Goal: Task Accomplishment & Management: Use online tool/utility

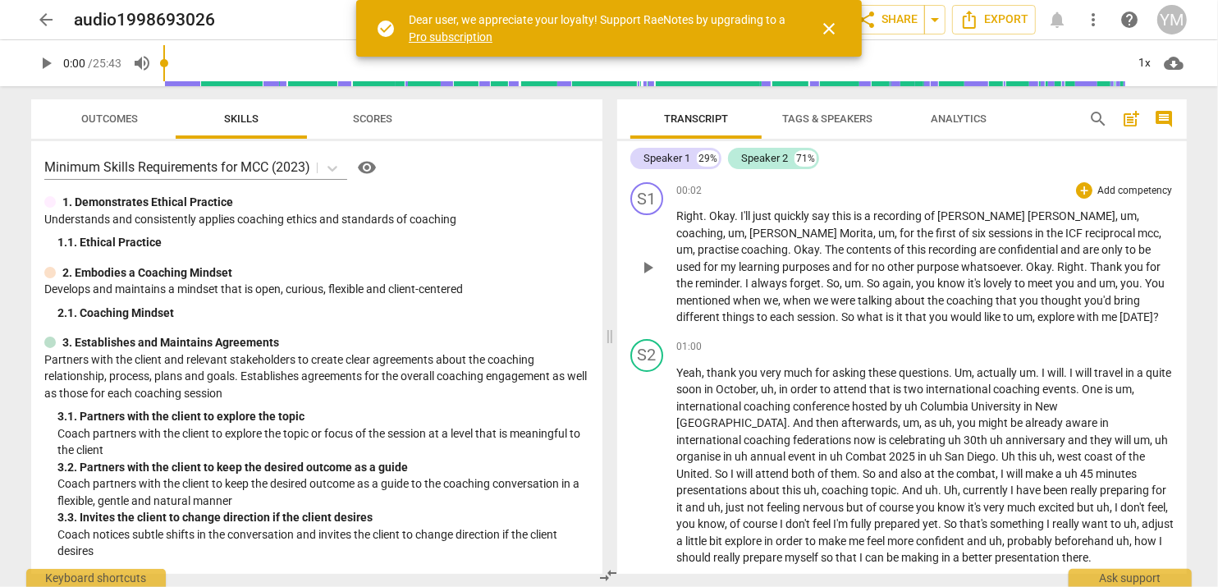
click at [1145, 277] on span "You" at bounding box center [1155, 283] width 20 height 13
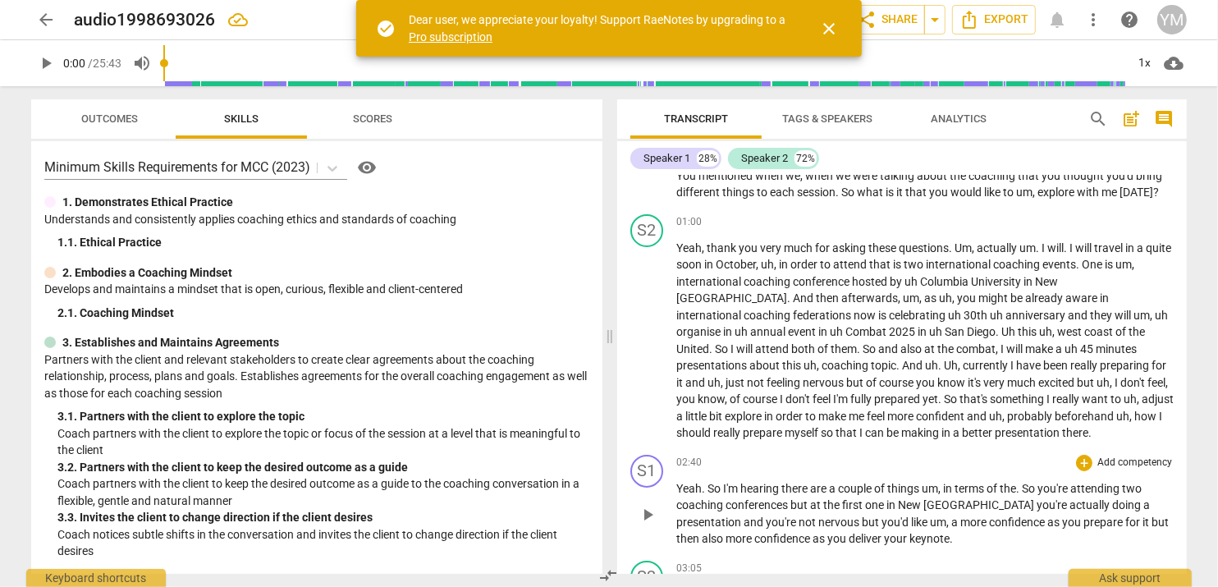
scroll to position [245, 0]
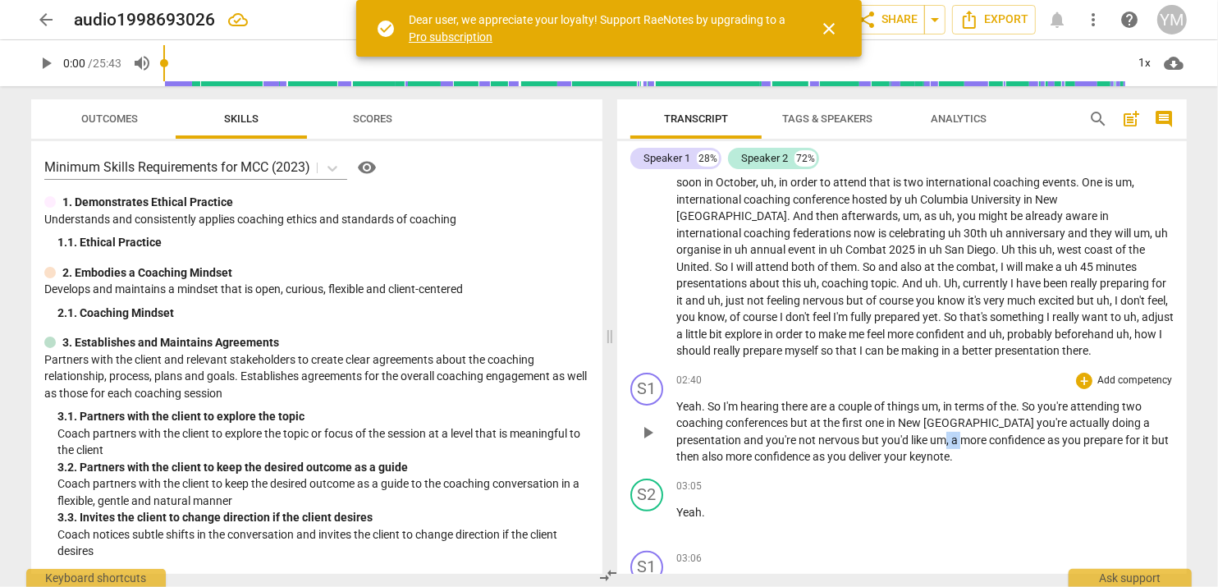
drag, startPoint x: 870, startPoint y: 436, endPoint x: 858, endPoint y: 436, distance: 12.3
click at [858, 436] on p "Yeah . So I'm hearing there are a couple of things um , in terms of the . So yo…" at bounding box center [924, 431] width 497 height 67
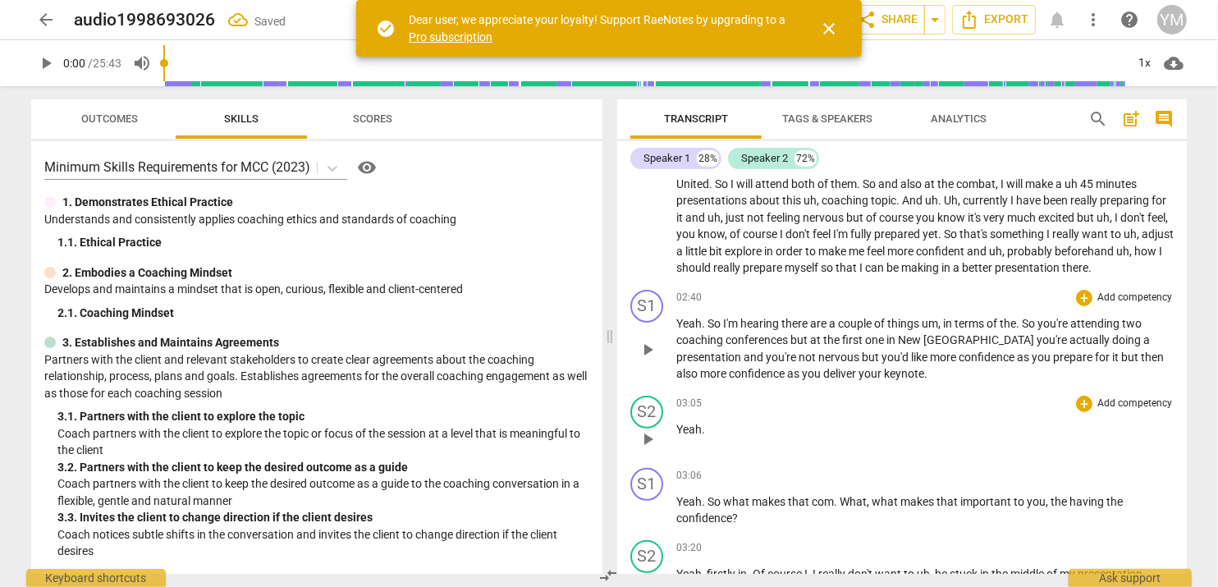
scroll to position [410, 0]
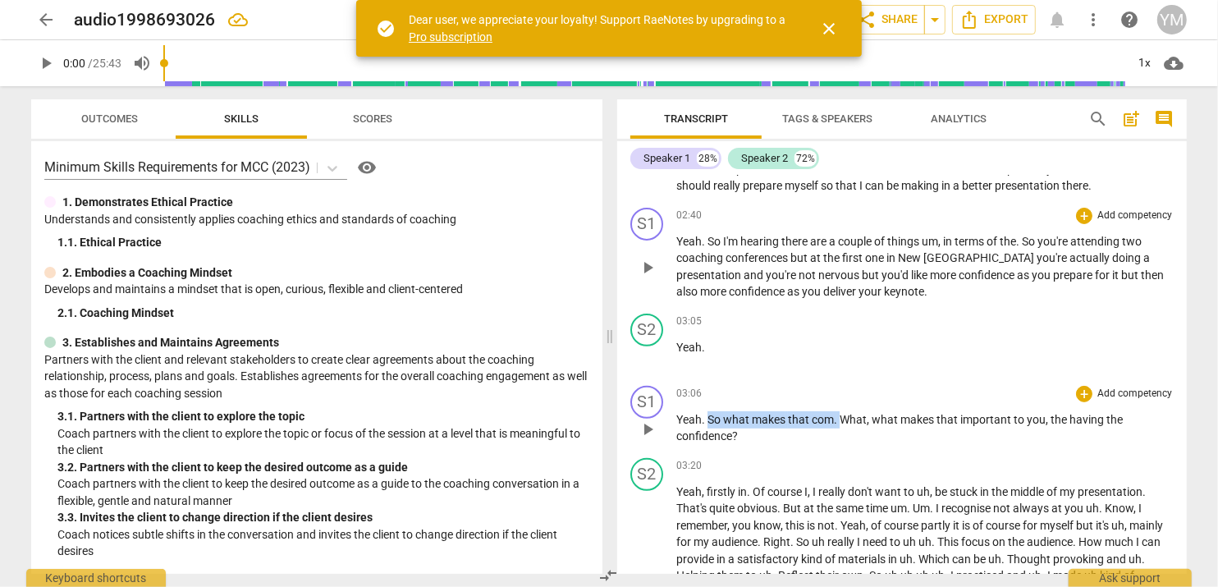
drag, startPoint x: 839, startPoint y: 415, endPoint x: 708, endPoint y: 411, distance: 131.4
click at [708, 411] on p "Yeah . So what makes that com . What , what makes that important to you , the h…" at bounding box center [924, 428] width 497 height 34
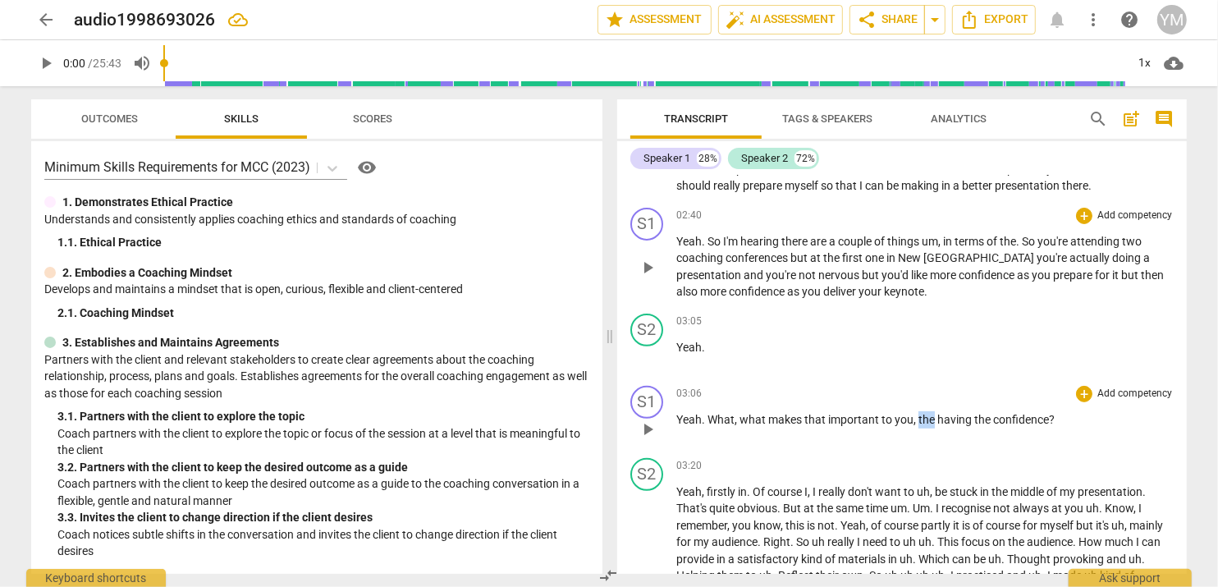
drag, startPoint x: 932, startPoint y: 415, endPoint x: 916, endPoint y: 415, distance: 15.6
click at [919, 415] on span "the" at bounding box center [928, 419] width 19 height 13
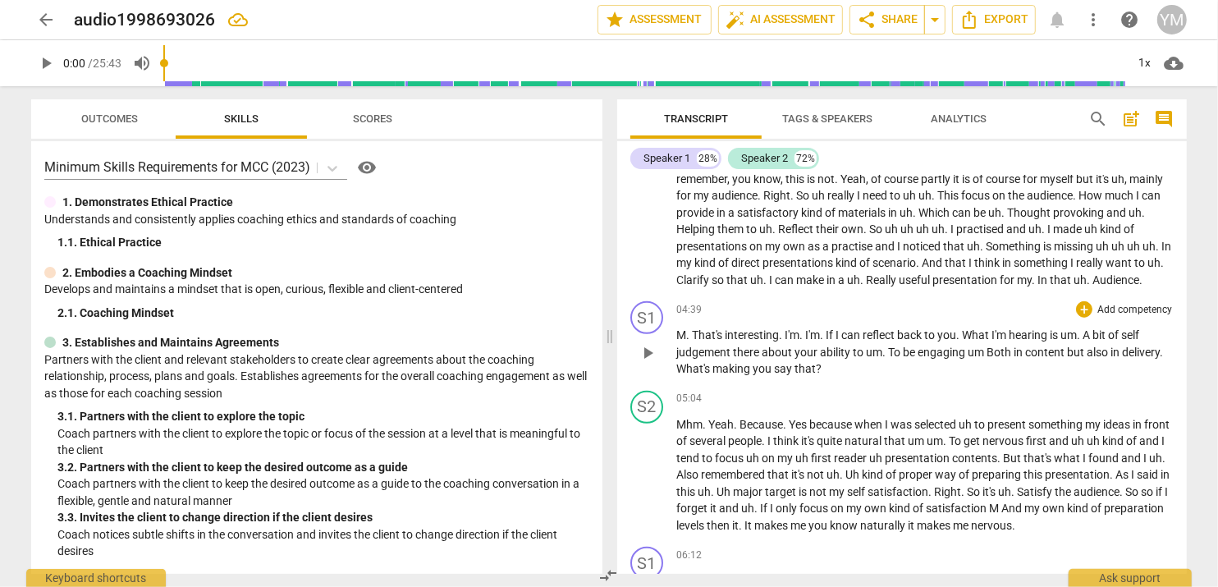
scroll to position [820, 0]
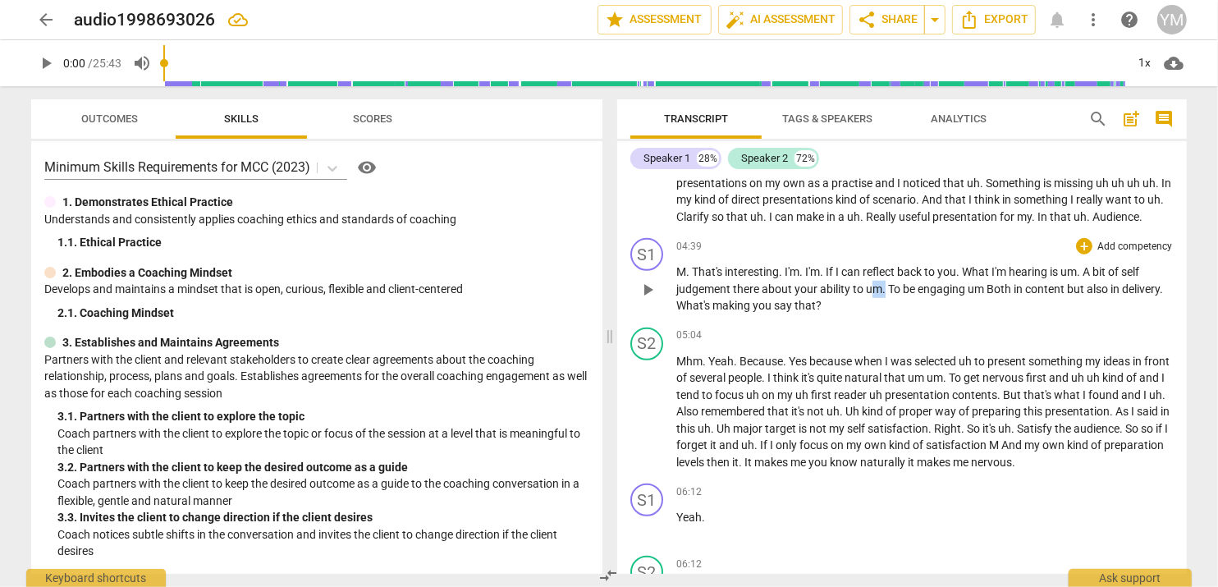
click at [875, 301] on p "M . That's interesting . I'm . I'm . If I can reflect back to you . What I'm he…" at bounding box center [924, 289] width 497 height 51
drag, startPoint x: 901, startPoint y: 299, endPoint x: 864, endPoint y: 300, distance: 37.0
click at [864, 300] on p "M . That's interesting . I'm . I'm . If I can reflect back to you . What I'm he…" at bounding box center [924, 289] width 497 height 51
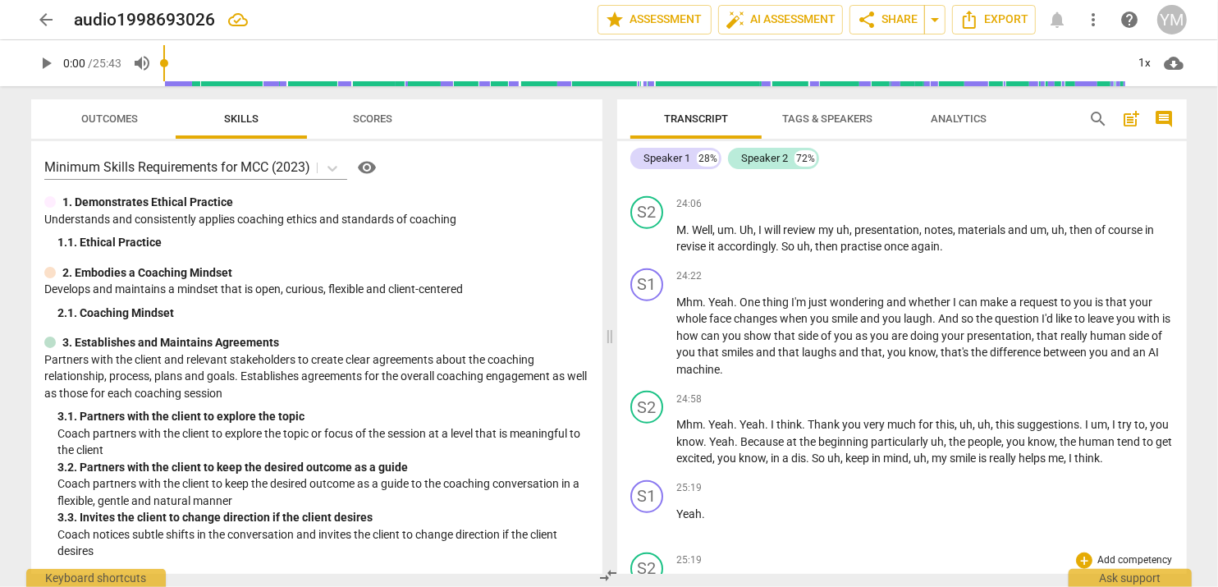
scroll to position [5692, 0]
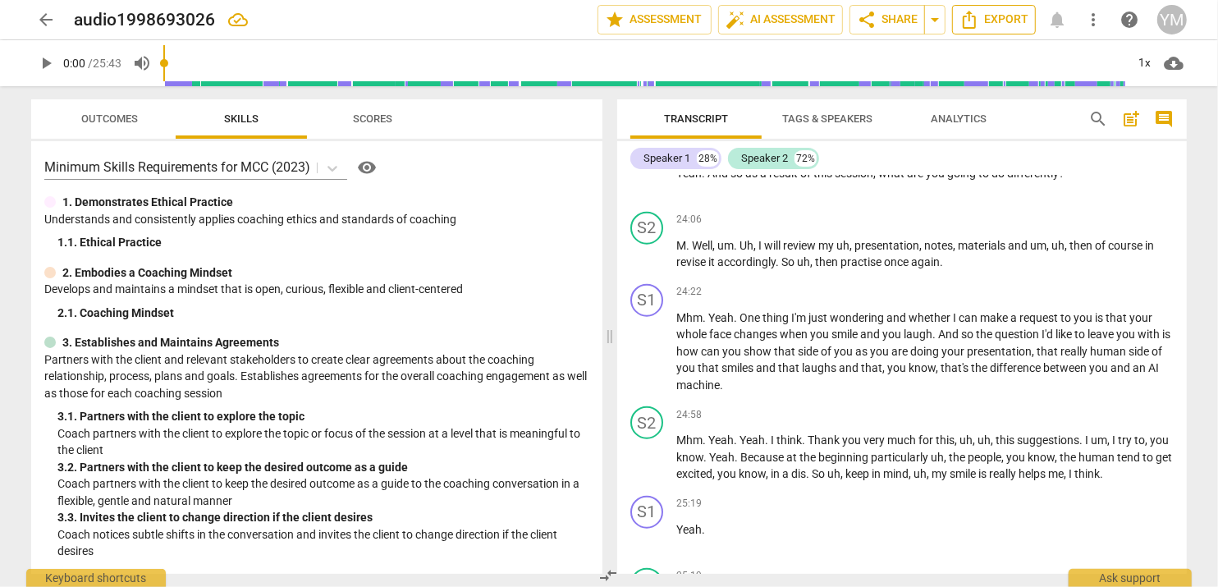
click at [983, 18] on span "Export" at bounding box center [994, 20] width 69 height 20
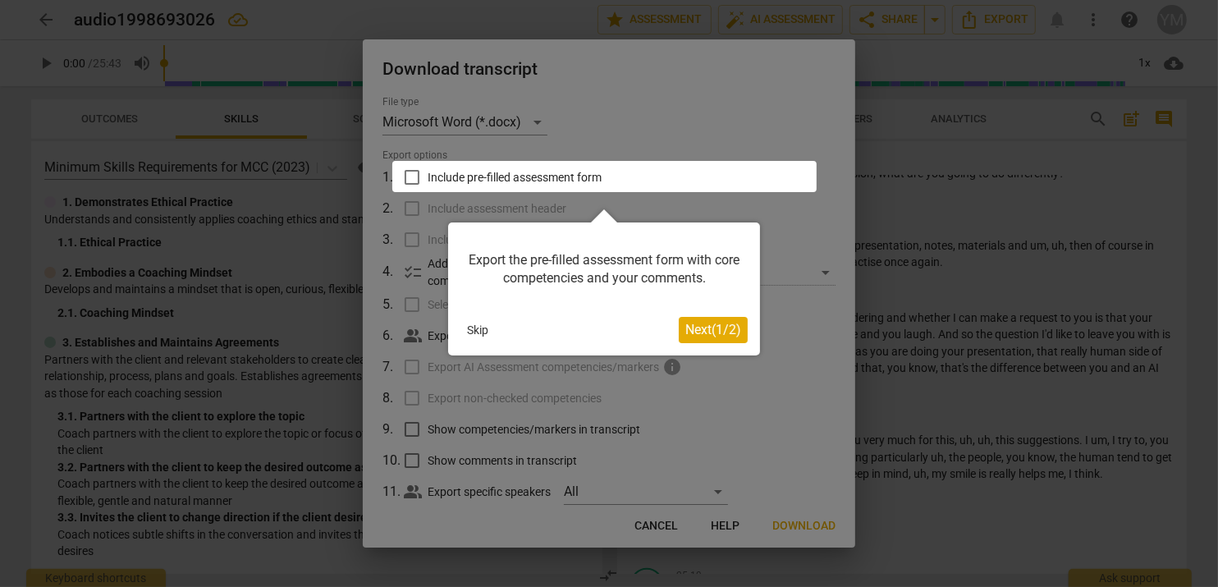
click at [410, 178] on div at bounding box center [604, 176] width 424 height 31
click at [482, 324] on button "Skip" at bounding box center [478, 330] width 34 height 25
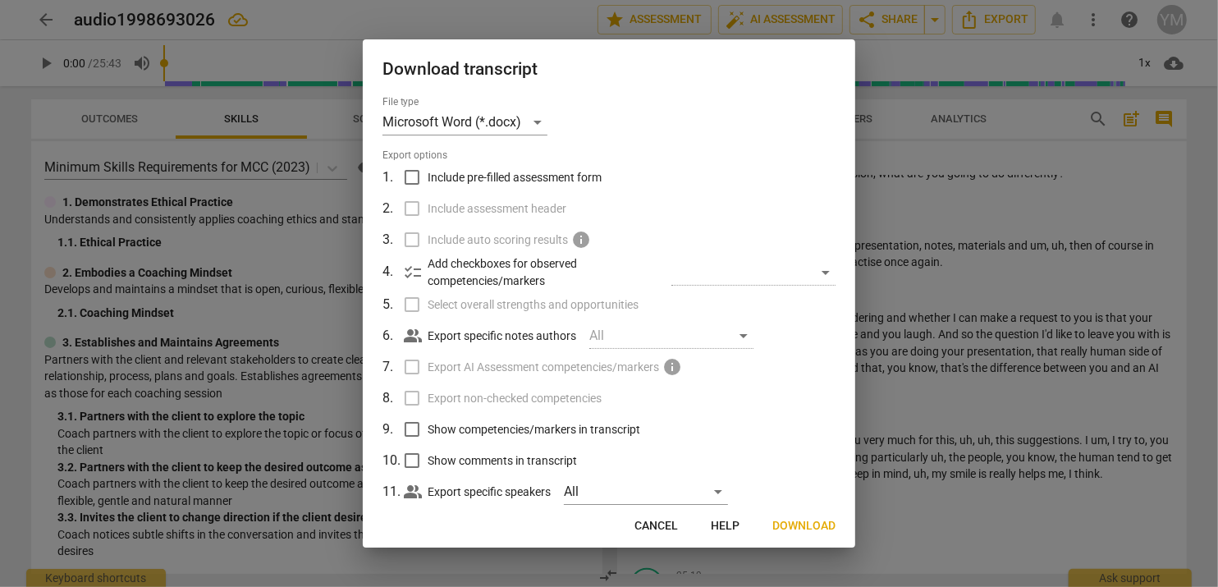
click at [415, 176] on input "Include pre-filled assessment form" at bounding box center [412, 177] width 31 height 31
checkbox input "true"
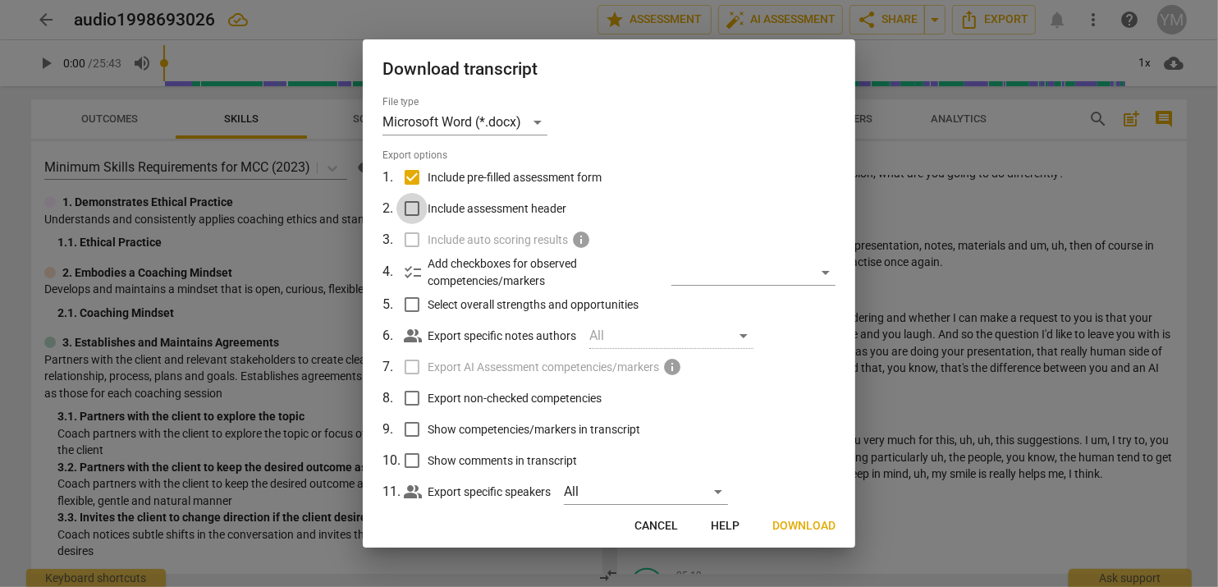
click at [410, 210] on input "Include assessment header" at bounding box center [412, 208] width 31 height 31
checkbox input "true"
click at [410, 302] on input "Select overall strengths and opportunities" at bounding box center [412, 304] width 31 height 31
checkbox input "true"
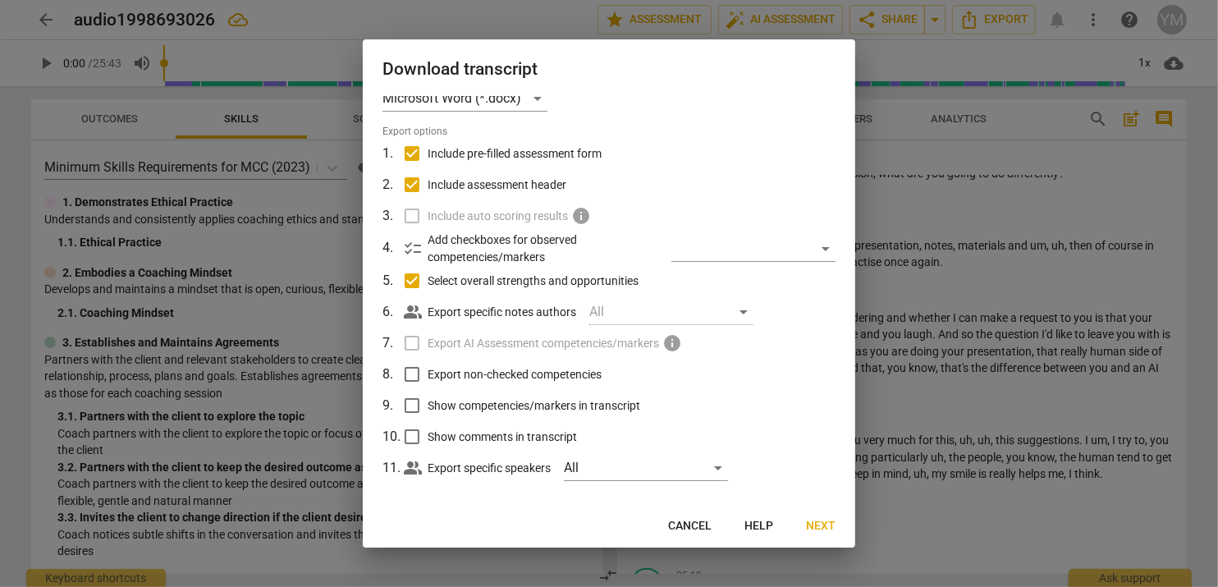
scroll to position [34, 0]
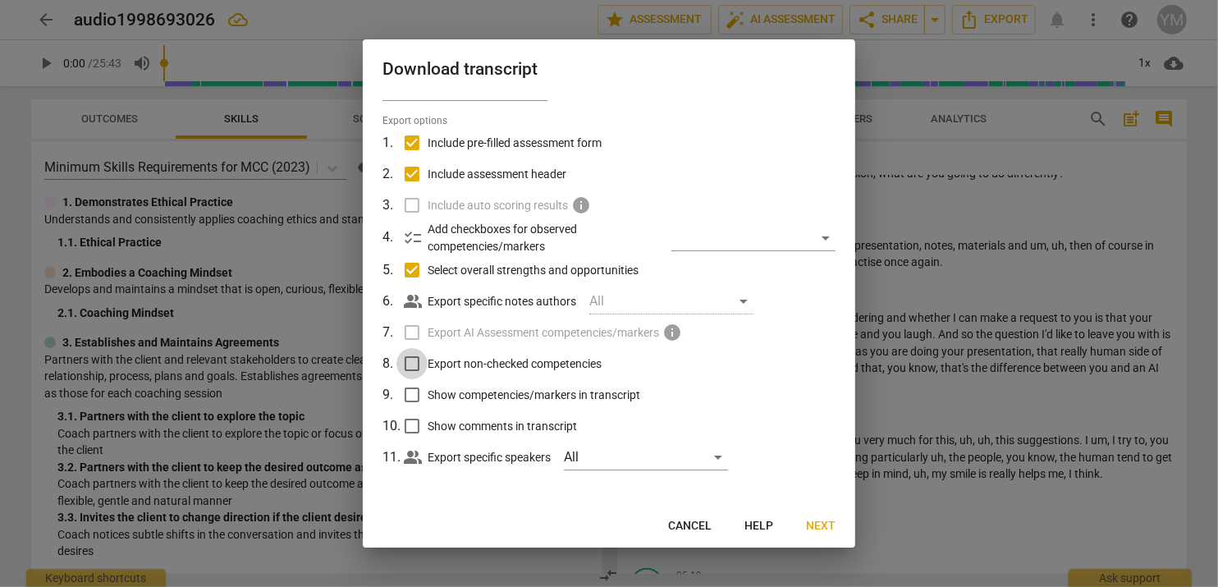
click at [413, 358] on input "Export non-checked competencies" at bounding box center [412, 363] width 31 height 31
checkbox input "true"
click at [412, 396] on input "Show competencies/markers in transcript" at bounding box center [412, 394] width 31 height 31
checkbox input "true"
click at [413, 420] on input "Show comments in transcript" at bounding box center [412, 425] width 31 height 31
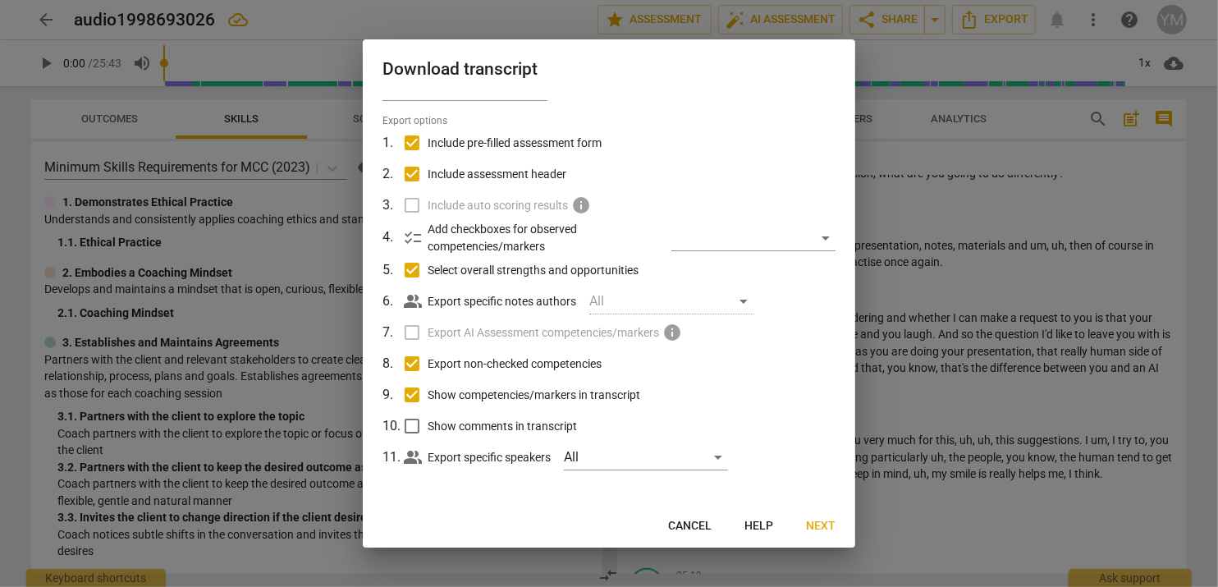
checkbox input "true"
click at [832, 525] on span "Next" at bounding box center [821, 526] width 30 height 16
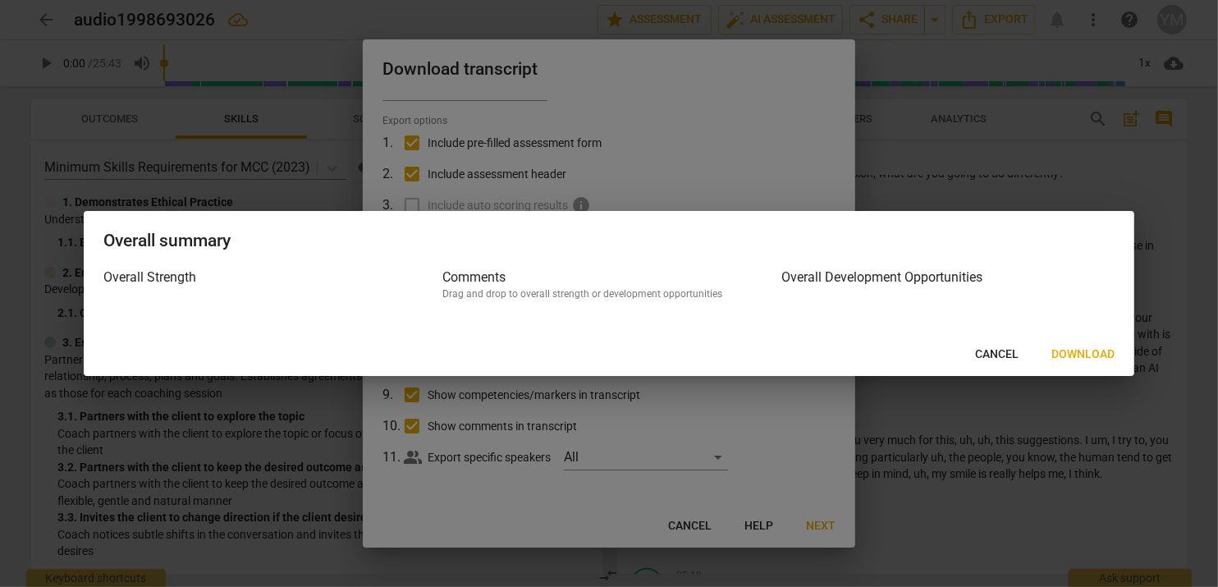
click at [1084, 353] on span "Download" at bounding box center [1083, 354] width 63 height 16
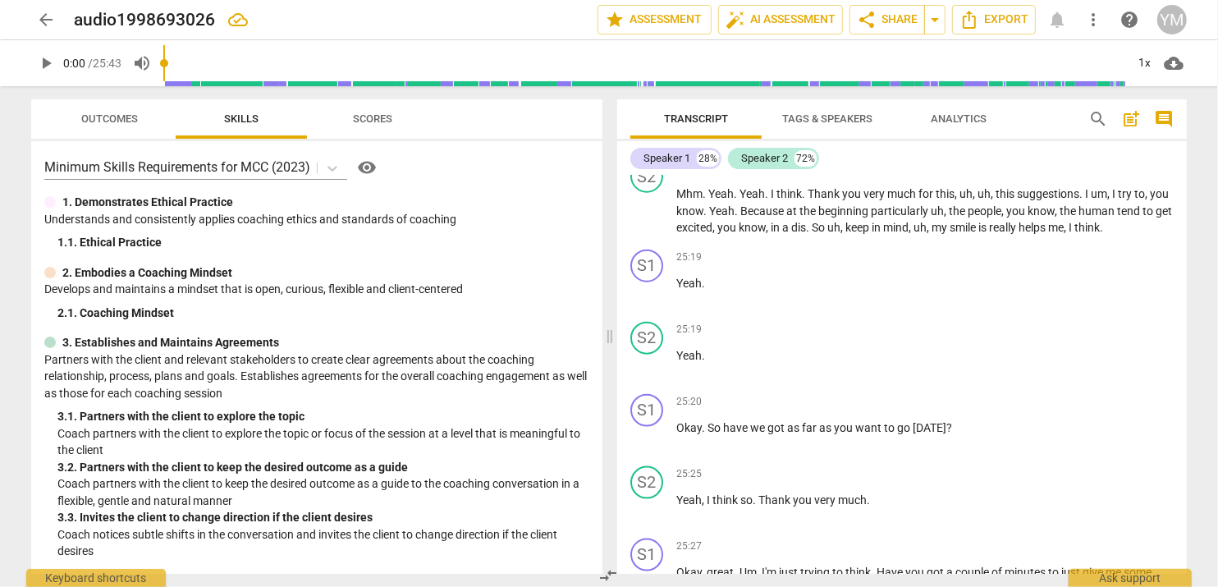
scroll to position [6021, 0]
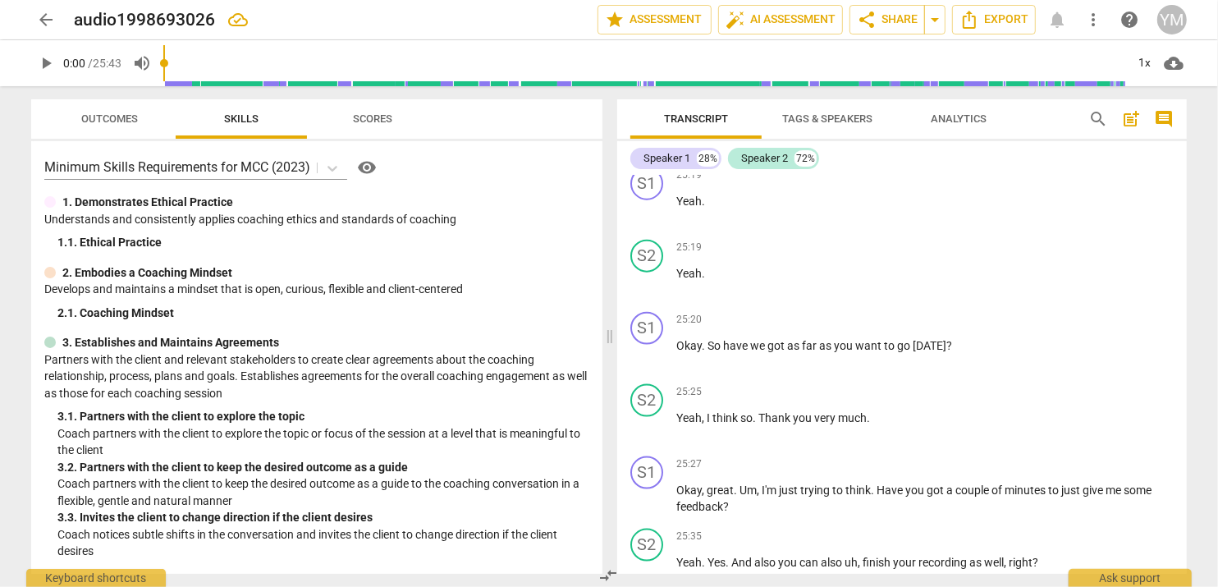
click at [374, 112] on span "Scores" at bounding box center [372, 118] width 39 height 12
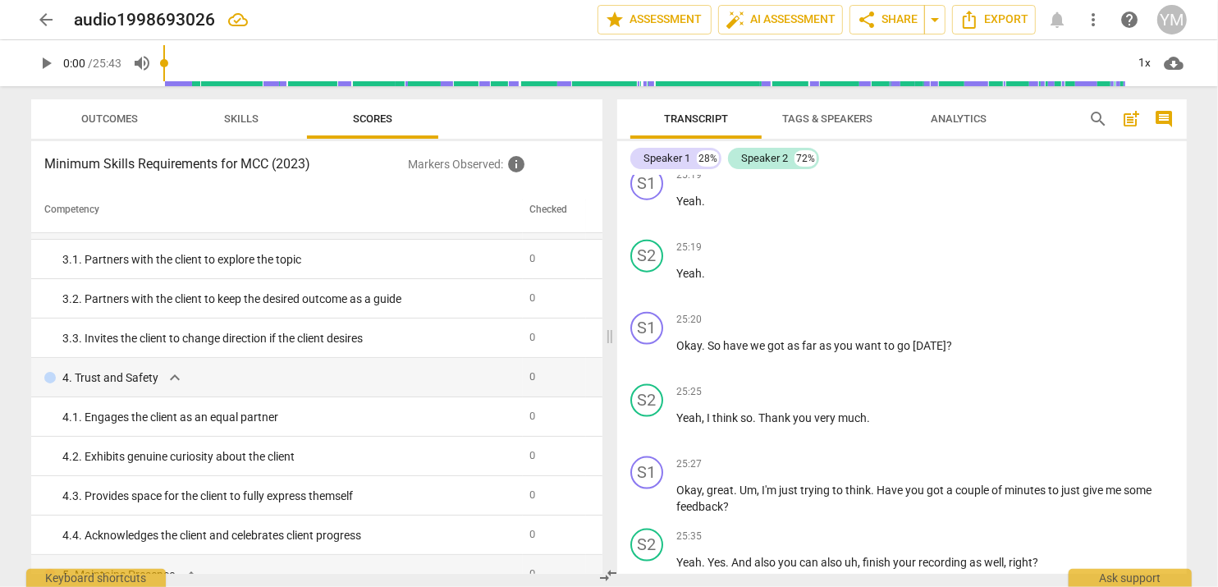
scroll to position [0, 0]
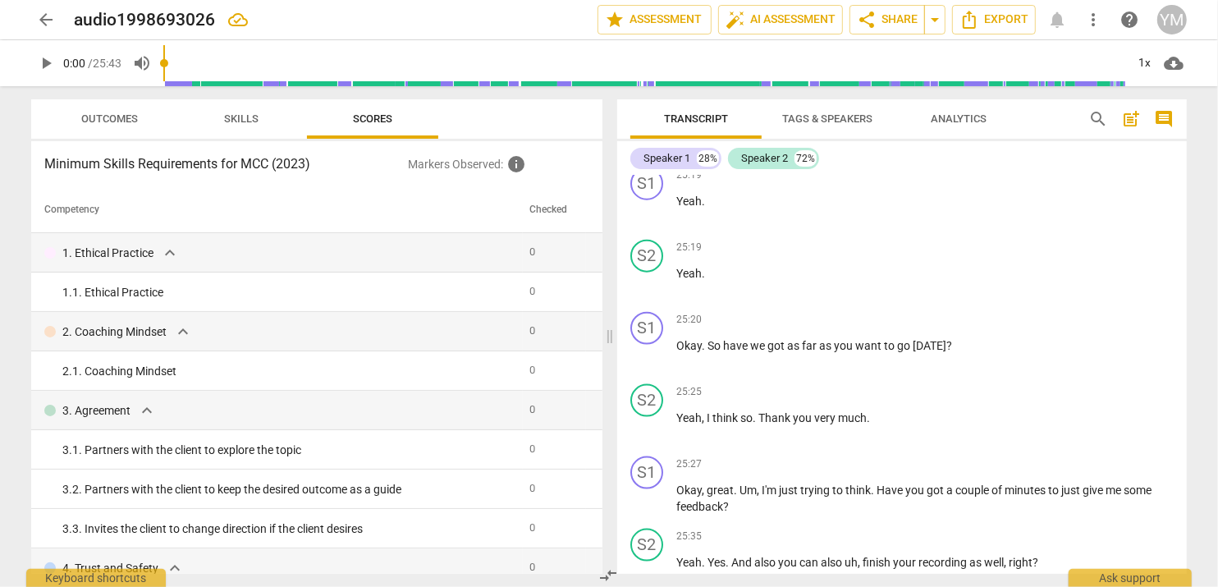
click at [104, 116] on span "Outcomes" at bounding box center [110, 118] width 57 height 12
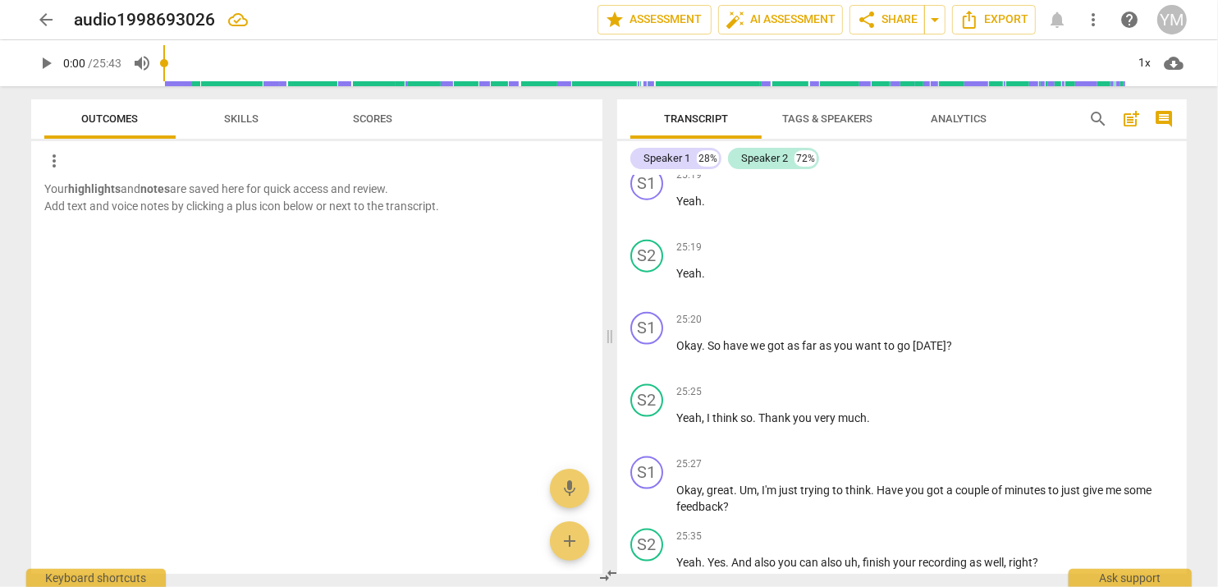
click at [250, 121] on span "Skills" at bounding box center [241, 118] width 34 height 12
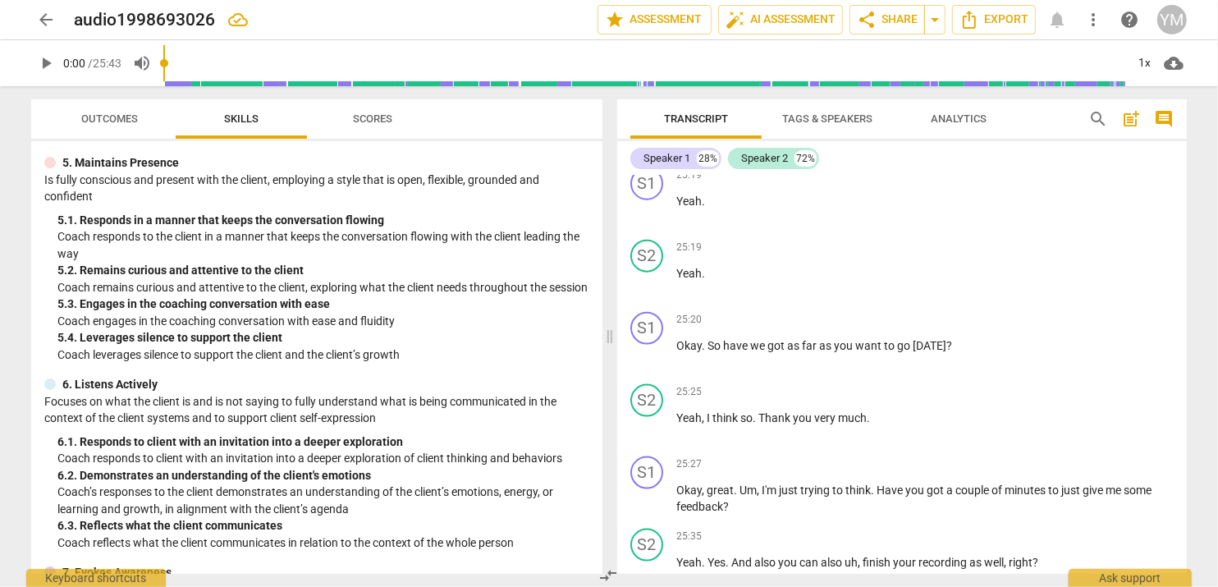
scroll to position [1106, 0]
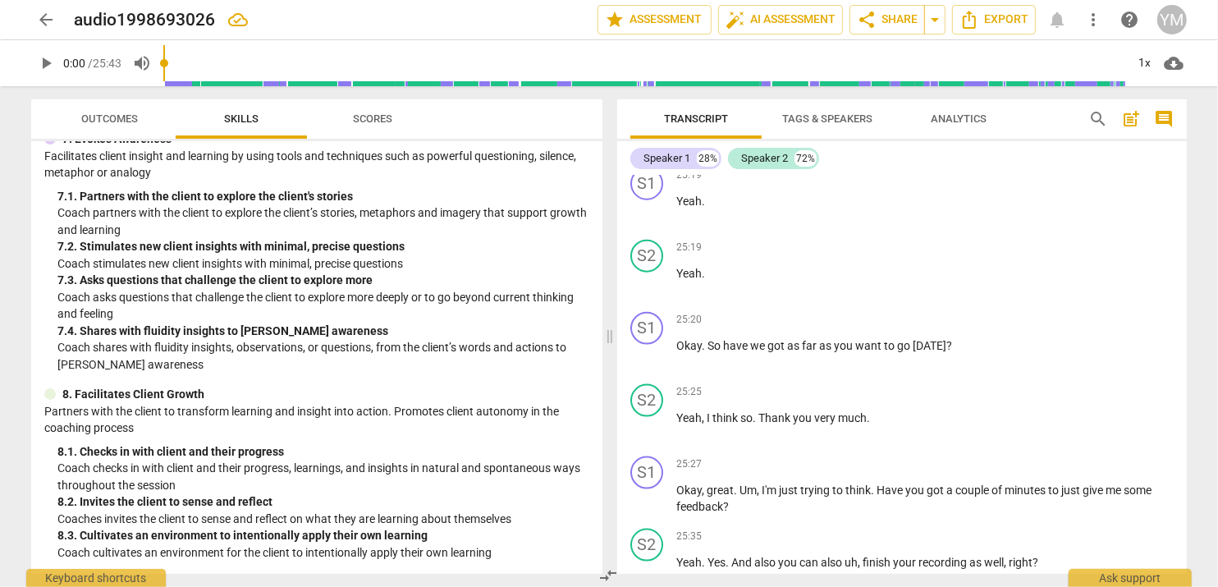
click at [368, 114] on span "Scores" at bounding box center [372, 118] width 39 height 12
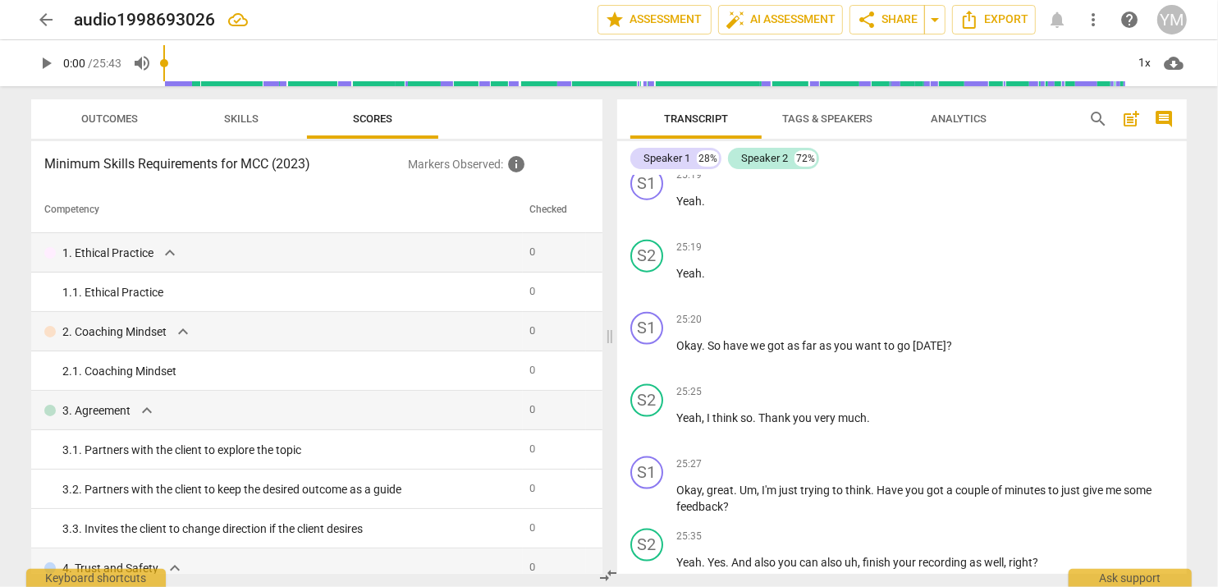
click at [850, 114] on span "Tags & Speakers" at bounding box center [827, 118] width 90 height 12
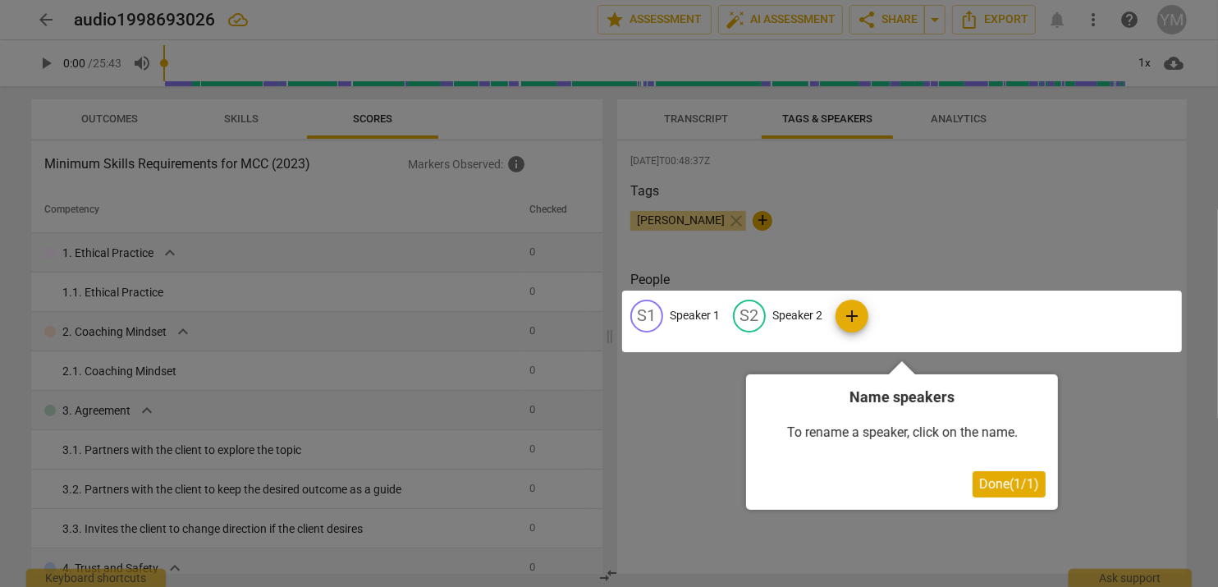
click at [979, 476] on span "Done ( 1 / 1 )" at bounding box center [1009, 484] width 60 height 16
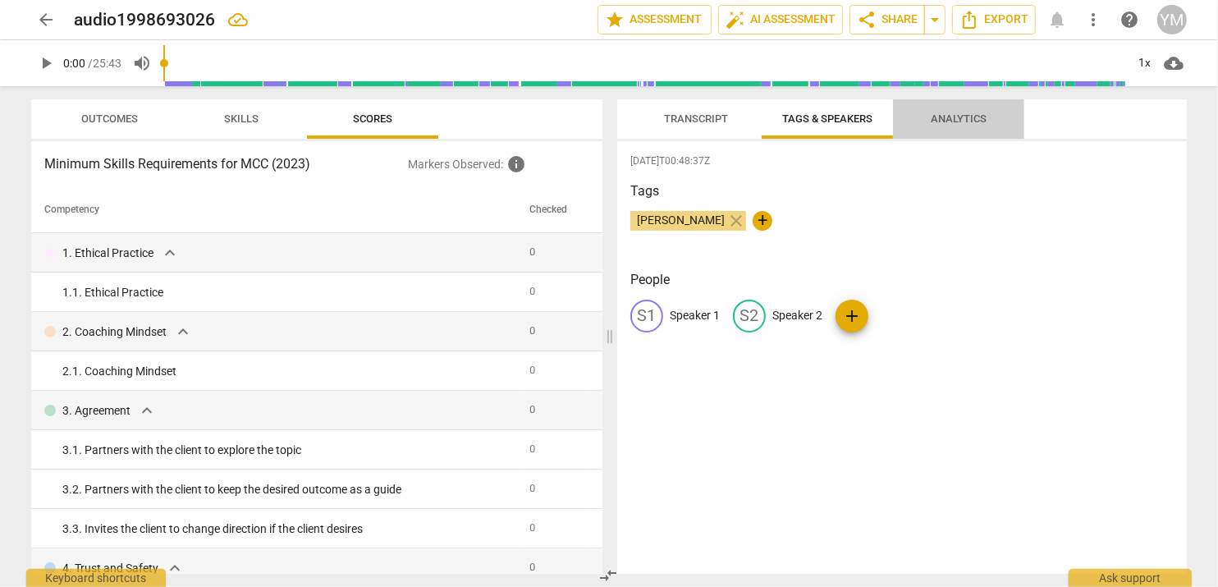
click at [958, 118] on span "Analytics" at bounding box center [959, 118] width 56 height 12
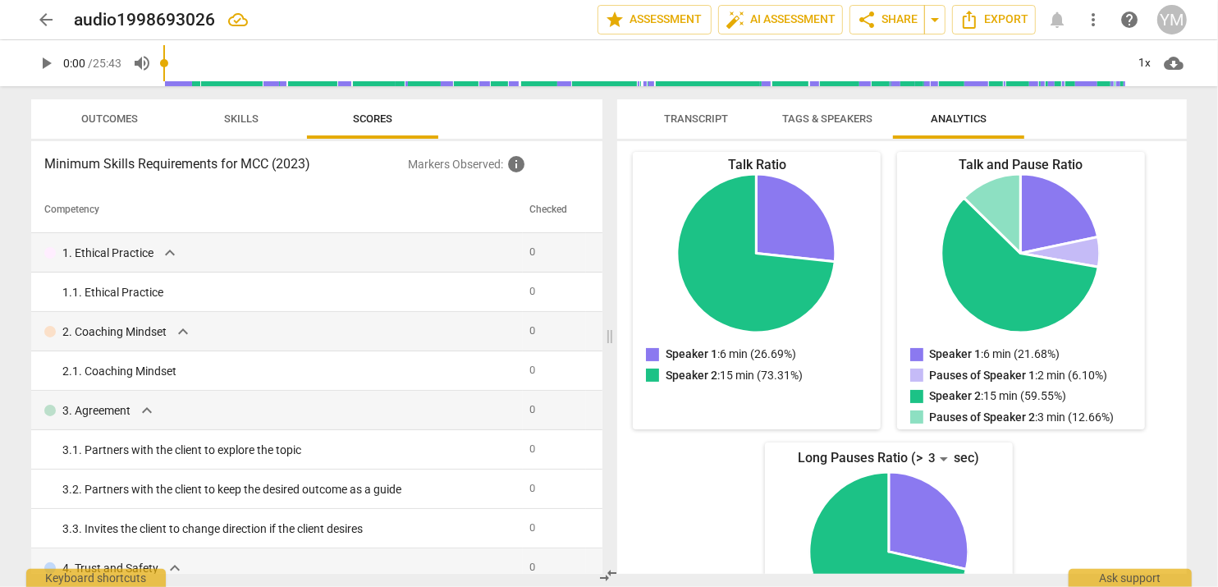
scroll to position [0, 0]
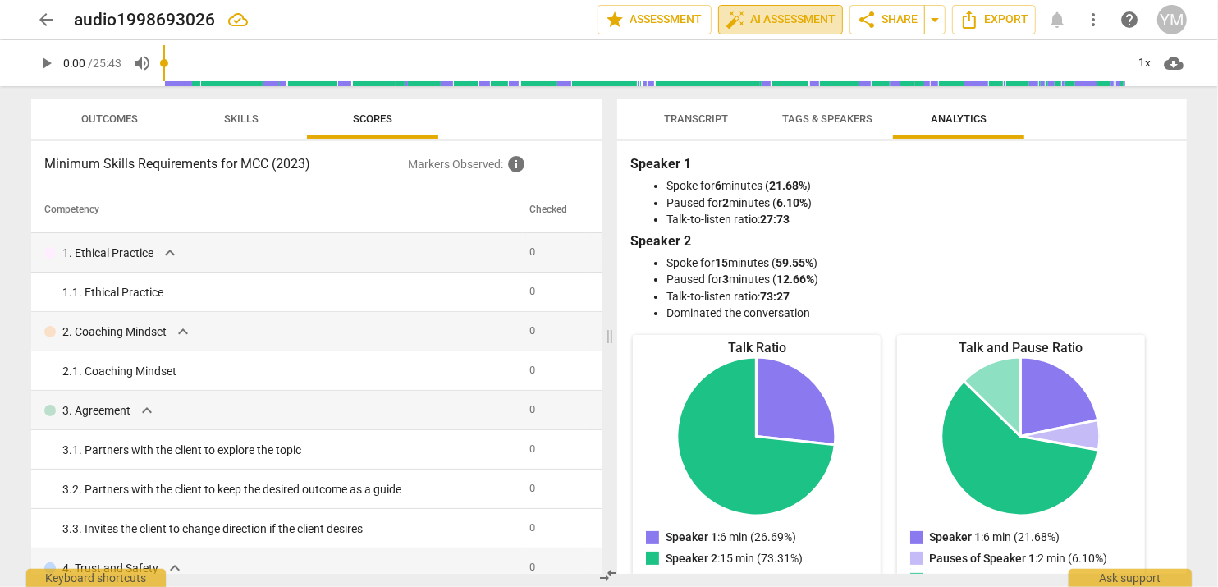
click at [750, 17] on span "auto_fix_high AI Assessment" at bounding box center [781, 20] width 110 height 20
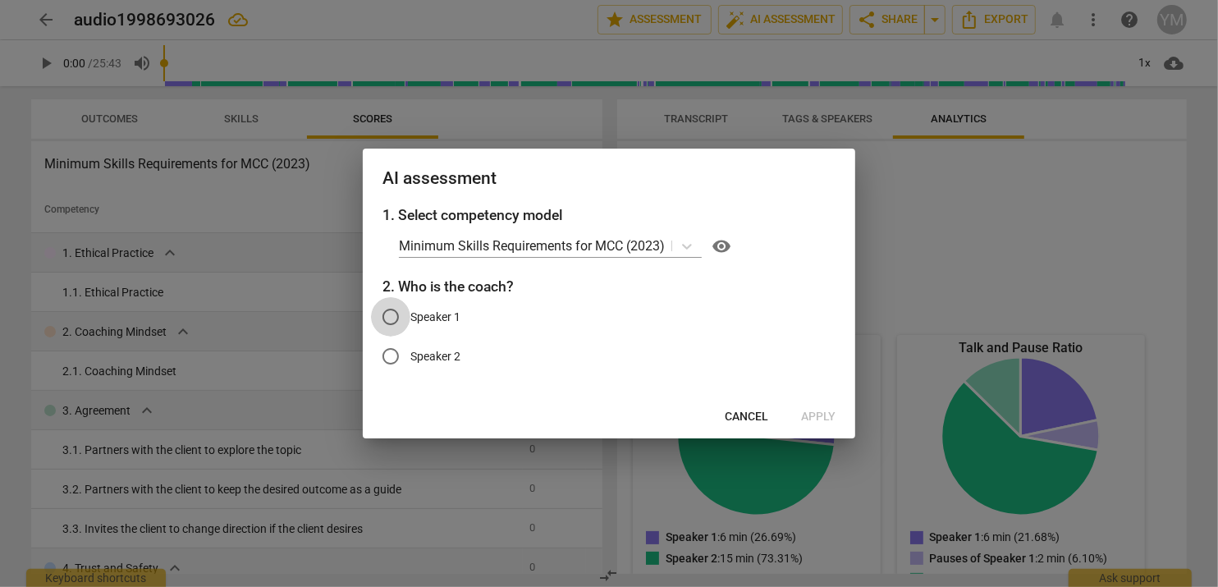
click at [389, 317] on input "Speaker 1" at bounding box center [390, 316] width 39 height 39
radio input "true"
click at [818, 411] on span "Apply" at bounding box center [818, 417] width 34 height 16
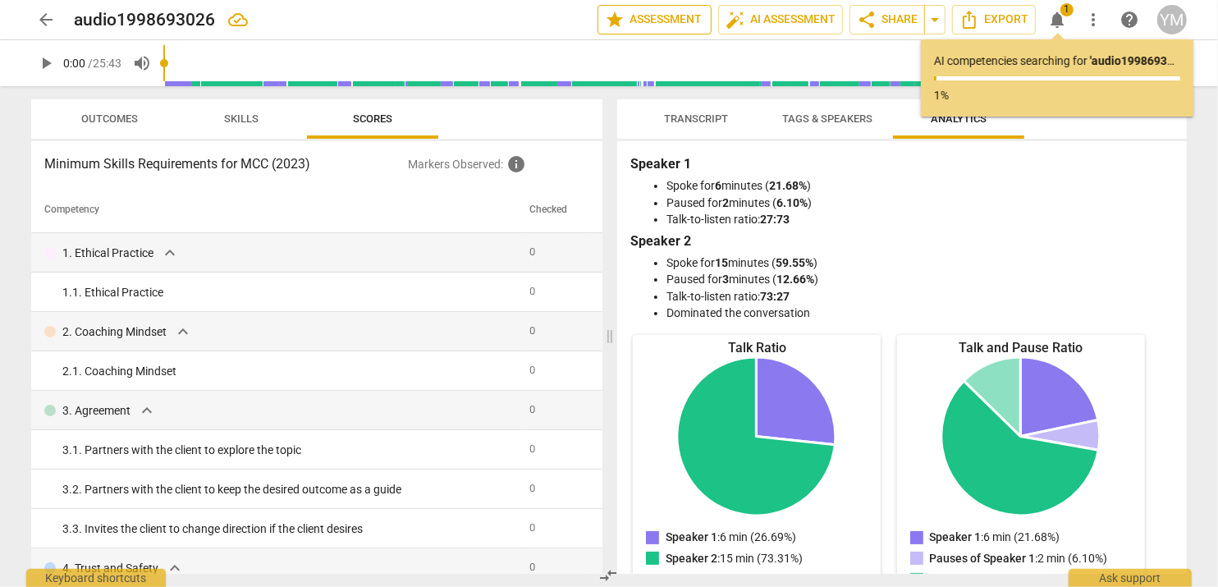
click at [654, 18] on span "star Assessment" at bounding box center [654, 20] width 99 height 20
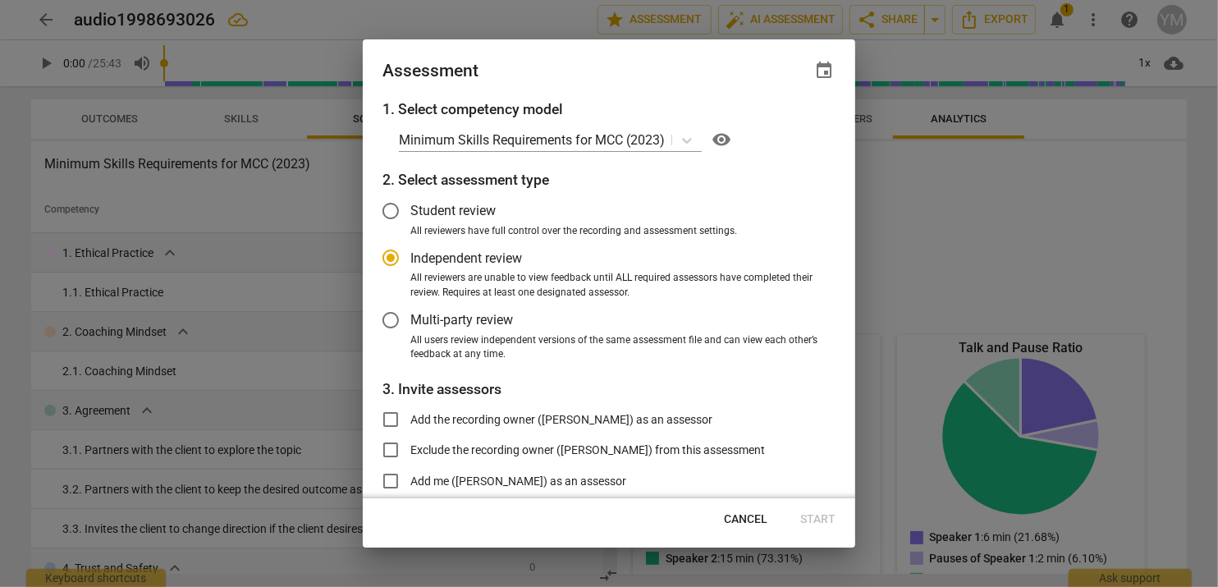
radio input "false"
click at [387, 210] on input "Student review" at bounding box center [390, 210] width 39 height 39
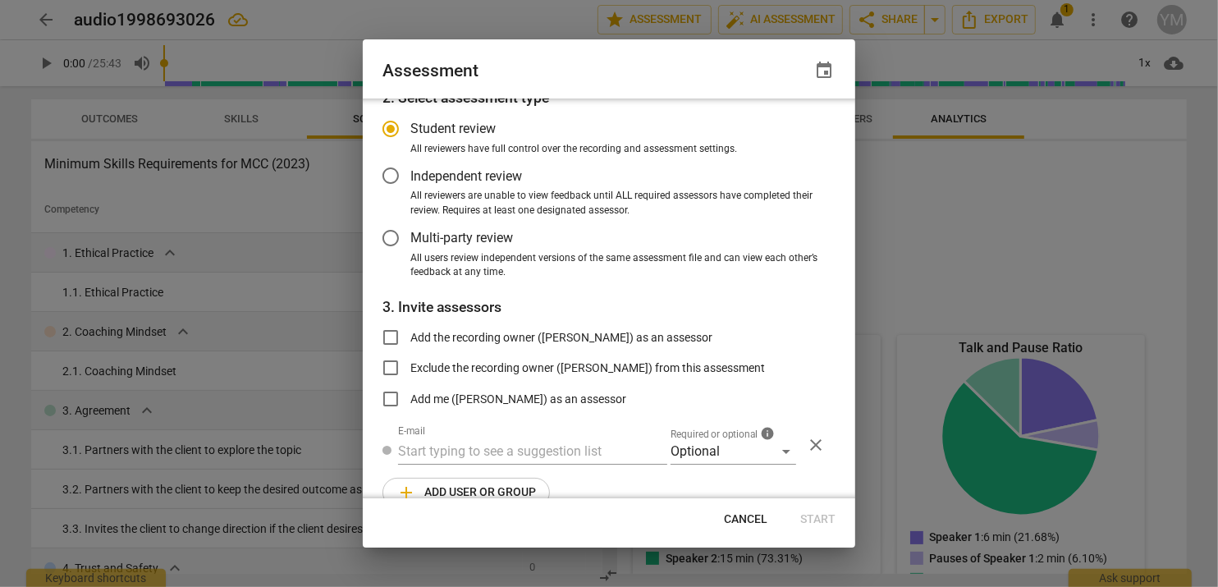
scroll to position [110, 0]
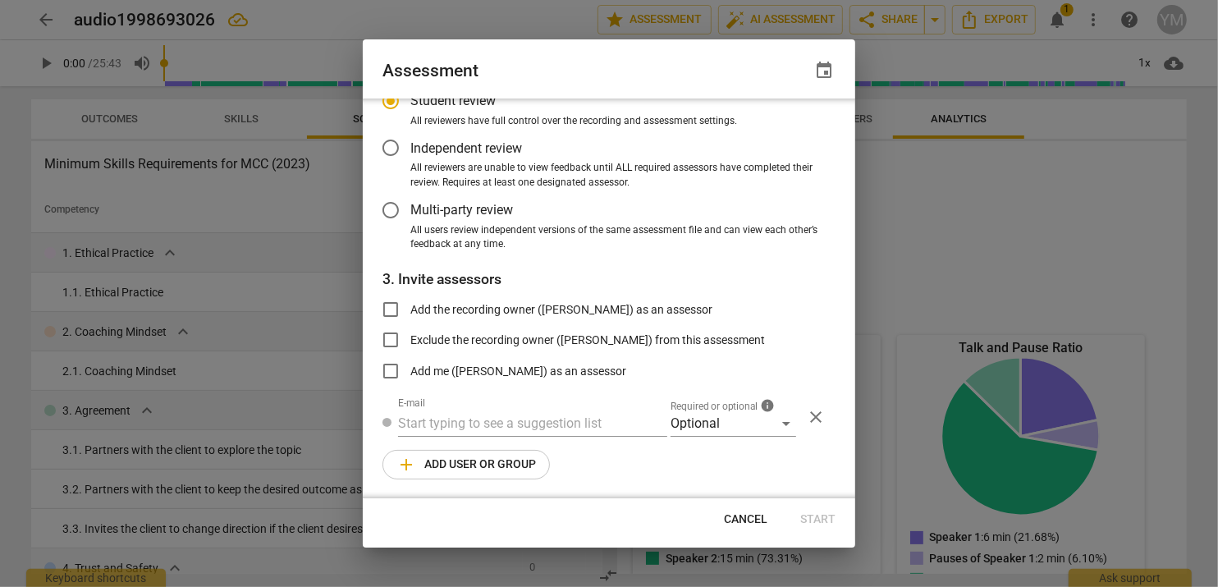
radio input "false"
click at [386, 369] on input "Add me ([PERSON_NAME]) as an assessor" at bounding box center [390, 370] width 39 height 39
checkbox input "true"
click at [457, 421] on input "text" at bounding box center [532, 423] width 269 height 26
radio input "false"
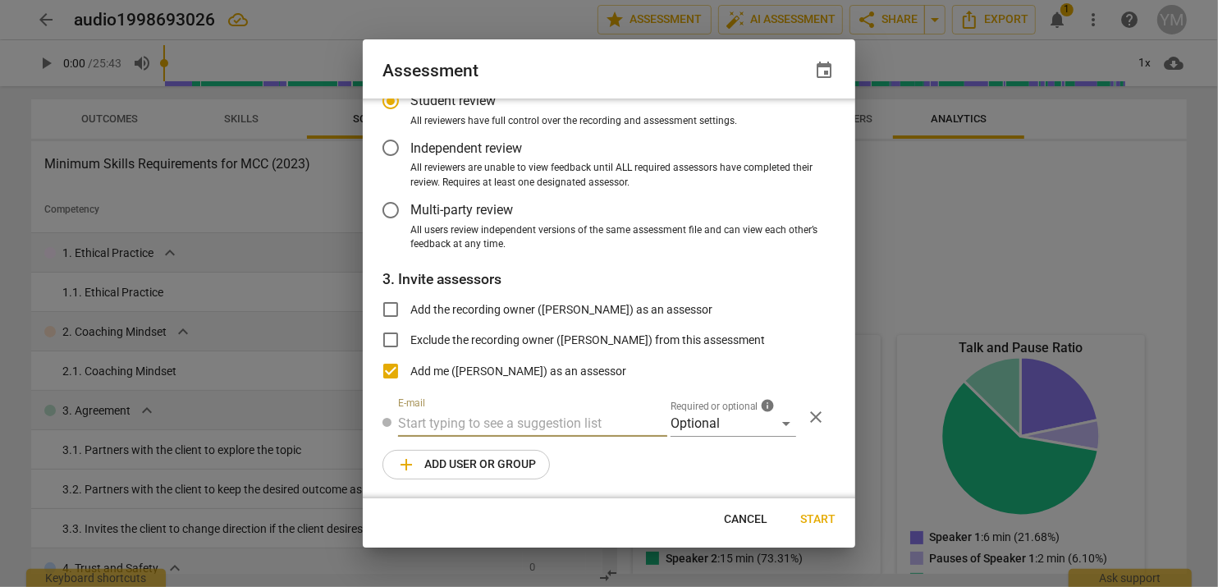
click at [828, 520] on span "Start" at bounding box center [817, 519] width 35 height 16
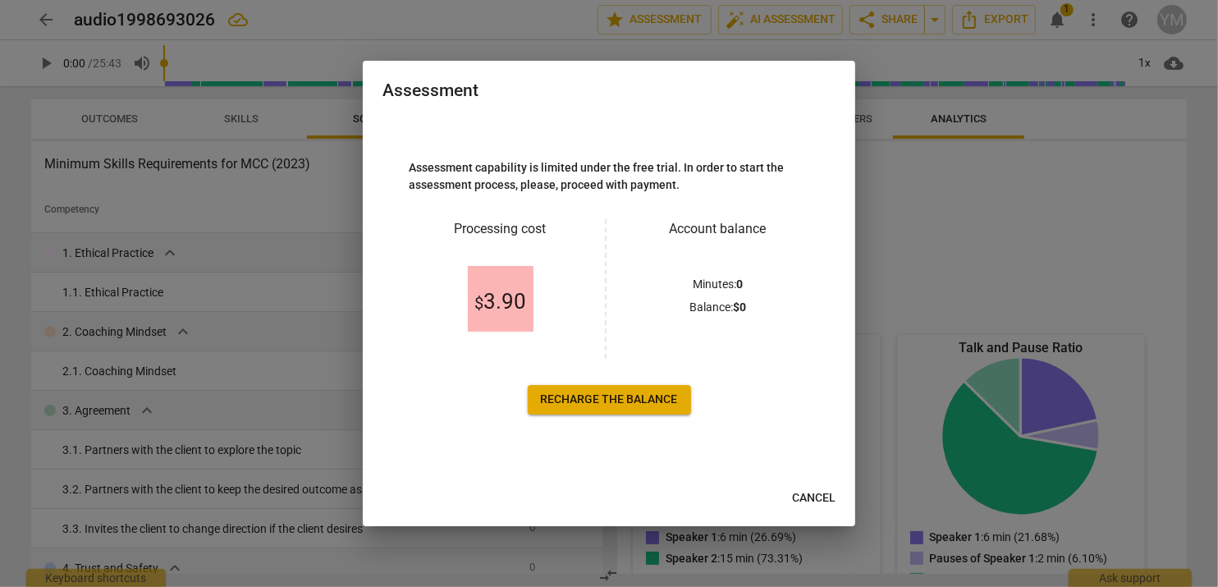
scroll to position [0, 0]
click at [809, 494] on span "Cancel" at bounding box center [814, 498] width 44 height 16
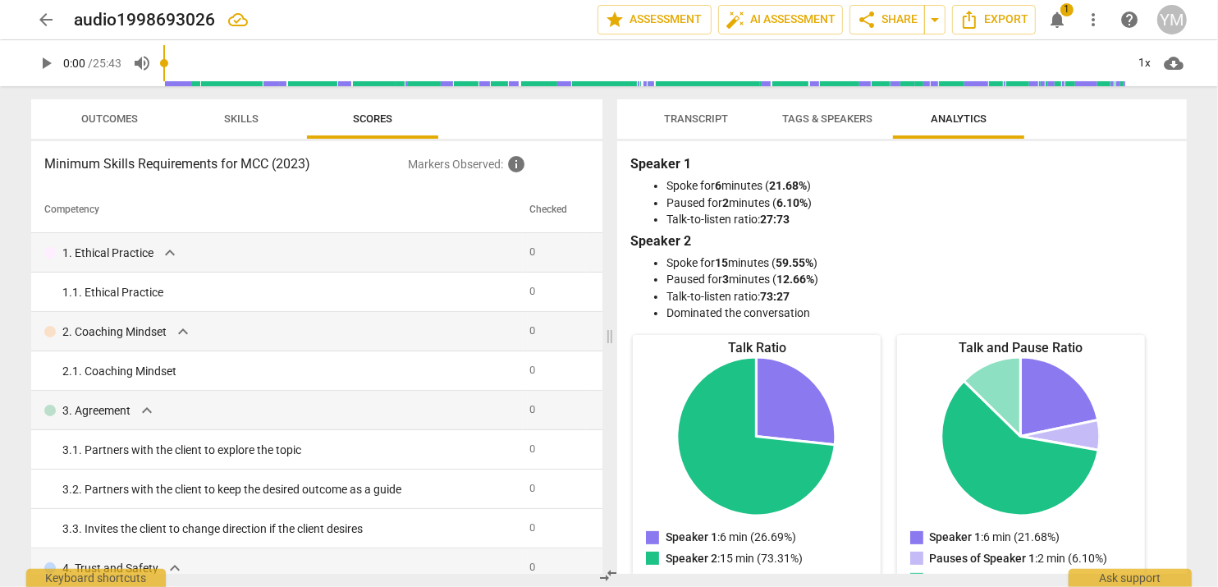
click at [1069, 9] on span "1" at bounding box center [1067, 9] width 13 height 13
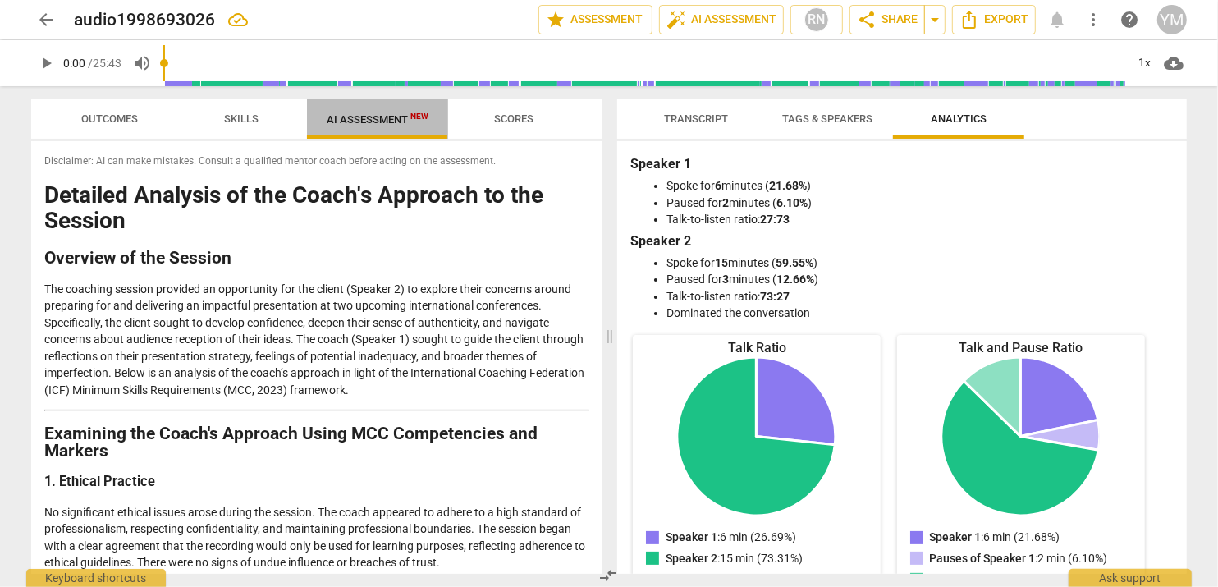
click at [378, 121] on span "AI Assessment New" at bounding box center [378, 119] width 102 height 12
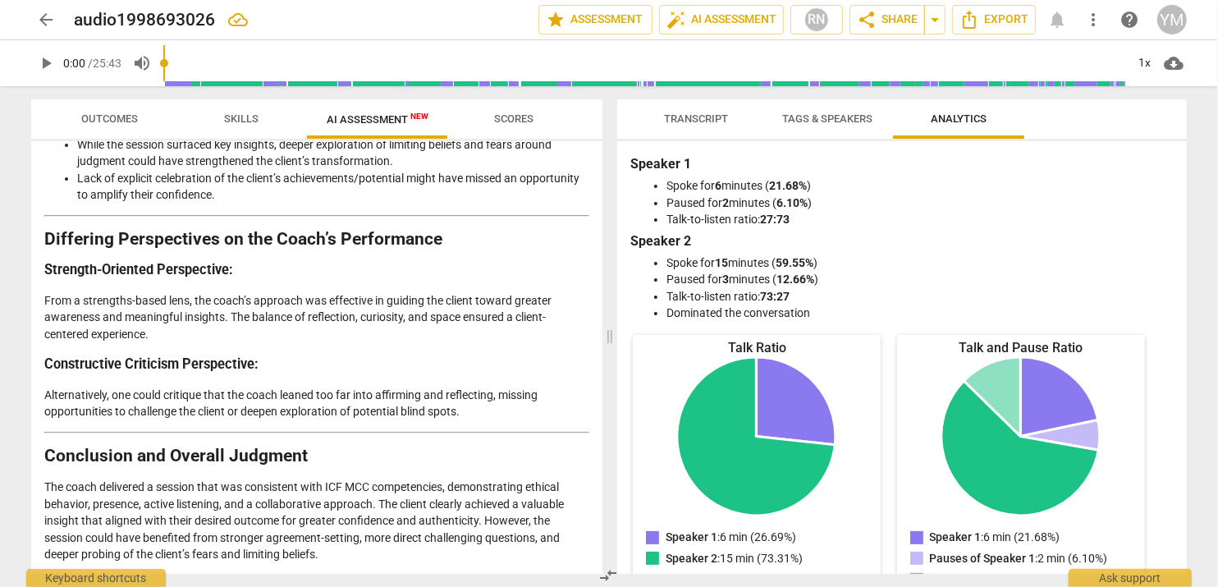
scroll to position [2981, 0]
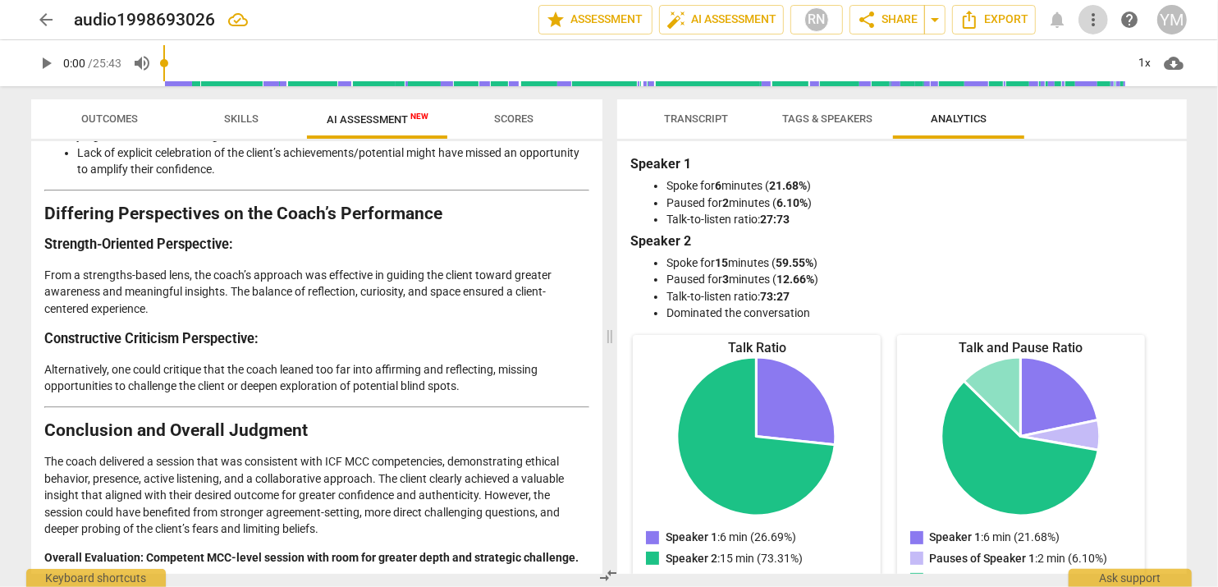
click at [1090, 12] on span "more_vert" at bounding box center [1094, 20] width 20 height 20
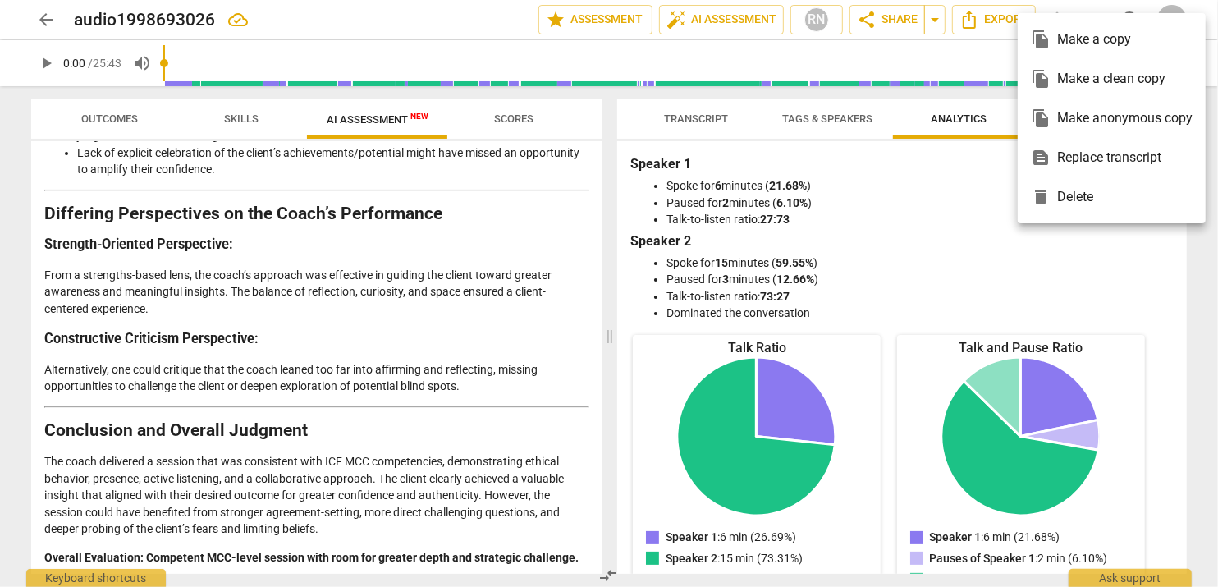
drag, startPoint x: 602, startPoint y: 532, endPoint x: 578, endPoint y: 472, distance: 64.5
click at [585, 439] on div at bounding box center [609, 293] width 1218 height 587
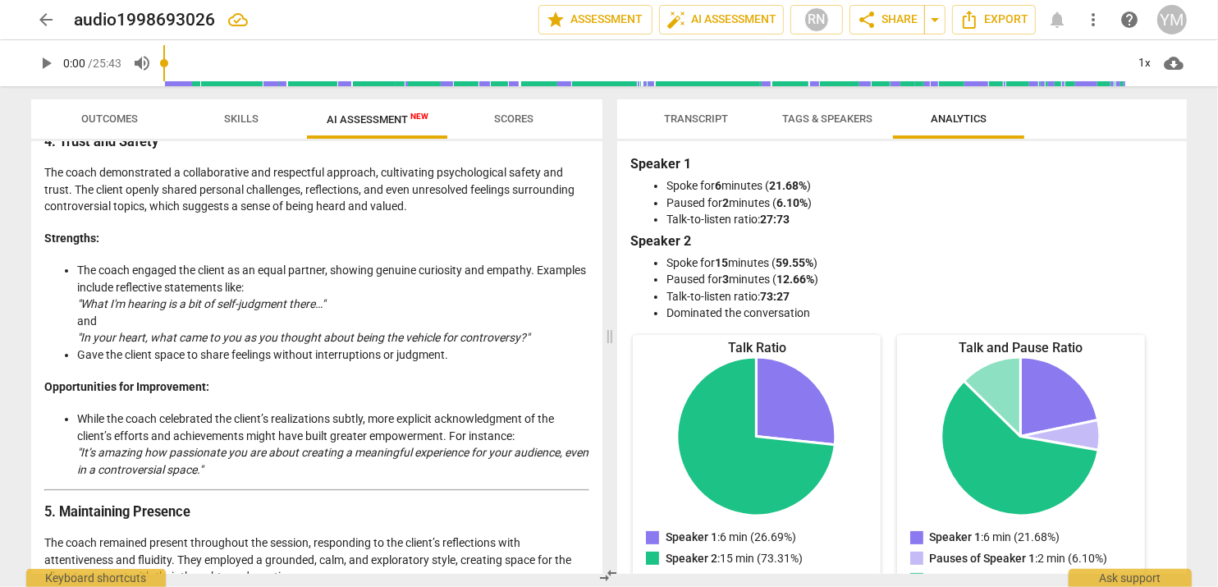
scroll to position [0, 0]
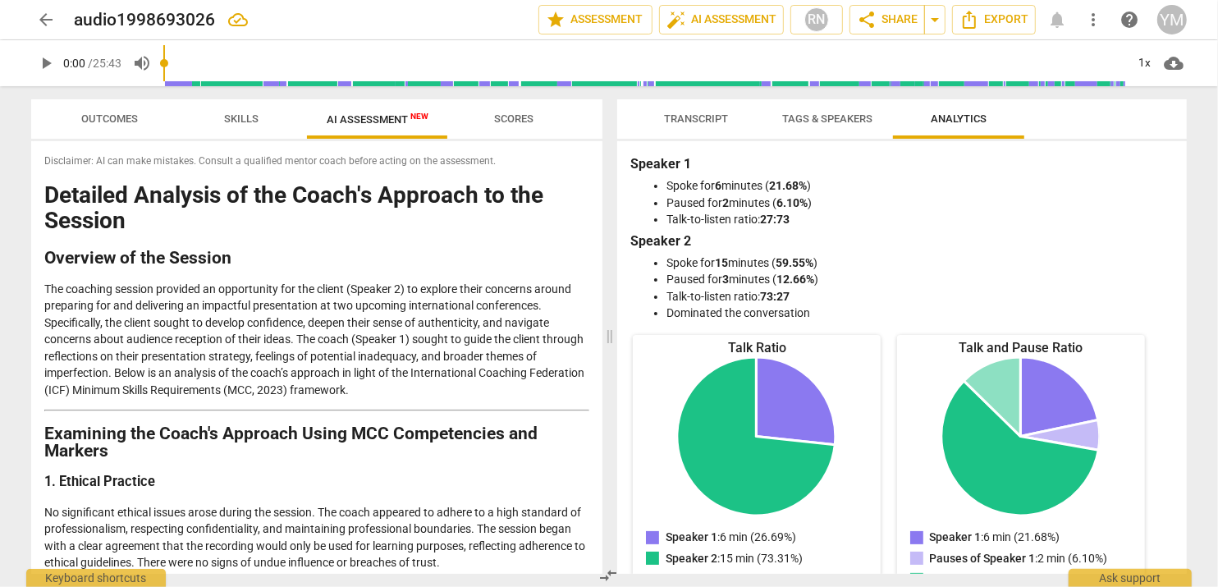
click at [527, 121] on span "Scores" at bounding box center [513, 118] width 39 height 12
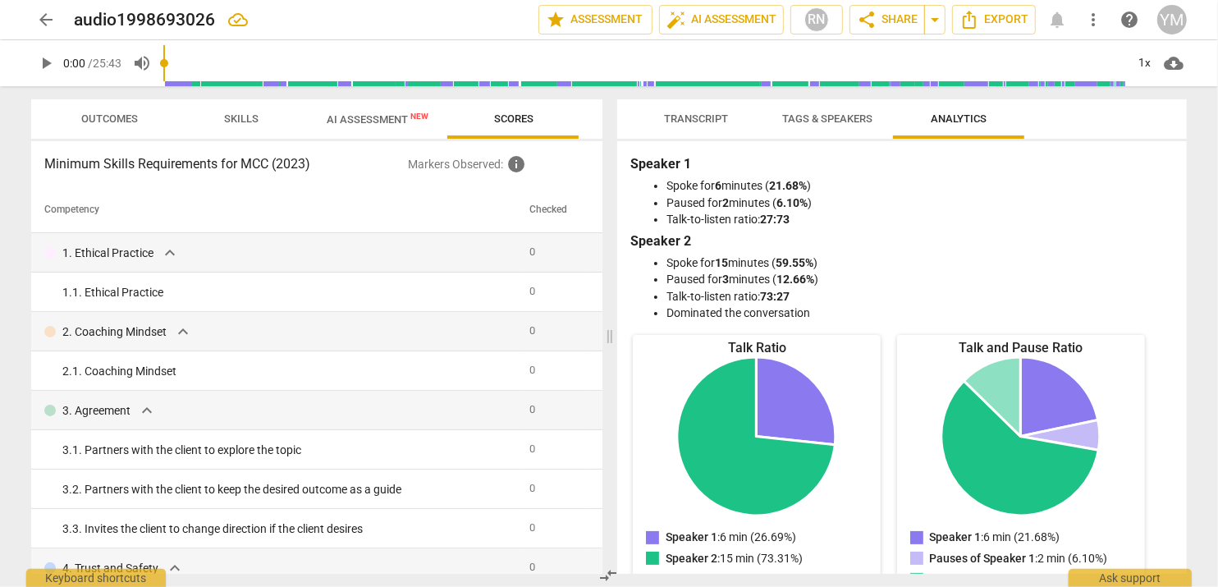
click at [351, 121] on span "AI Assessment New" at bounding box center [378, 119] width 102 height 12
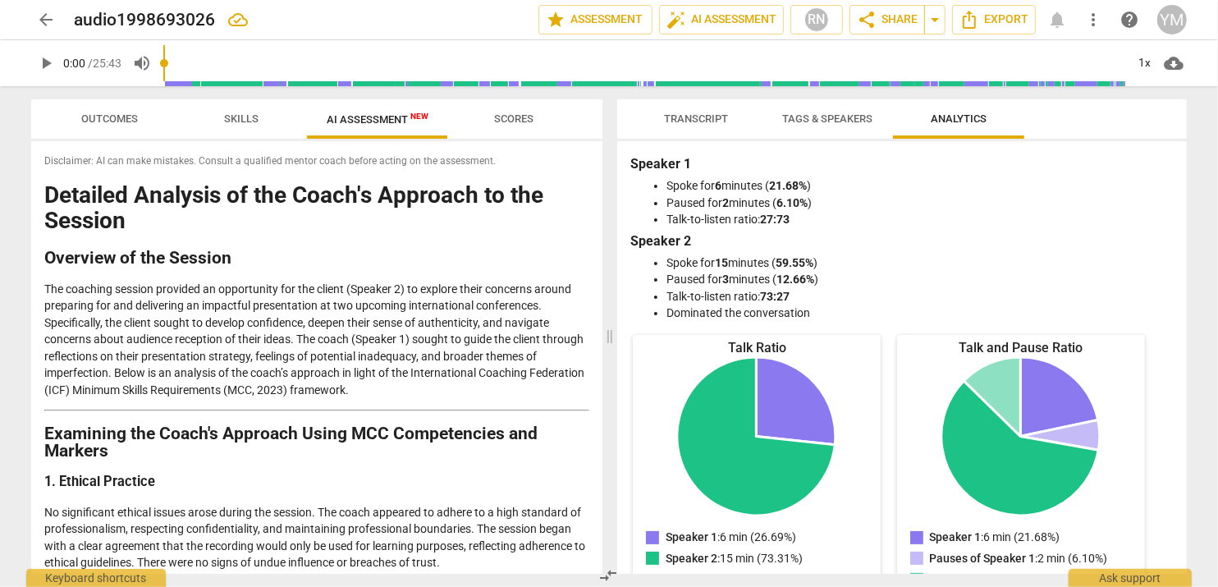
click at [1171, 64] on span "cloud_download" at bounding box center [1174, 63] width 20 height 20
click at [1064, 217] on div at bounding box center [609, 293] width 1218 height 587
click at [968, 19] on icon "Export" at bounding box center [970, 20] width 20 height 20
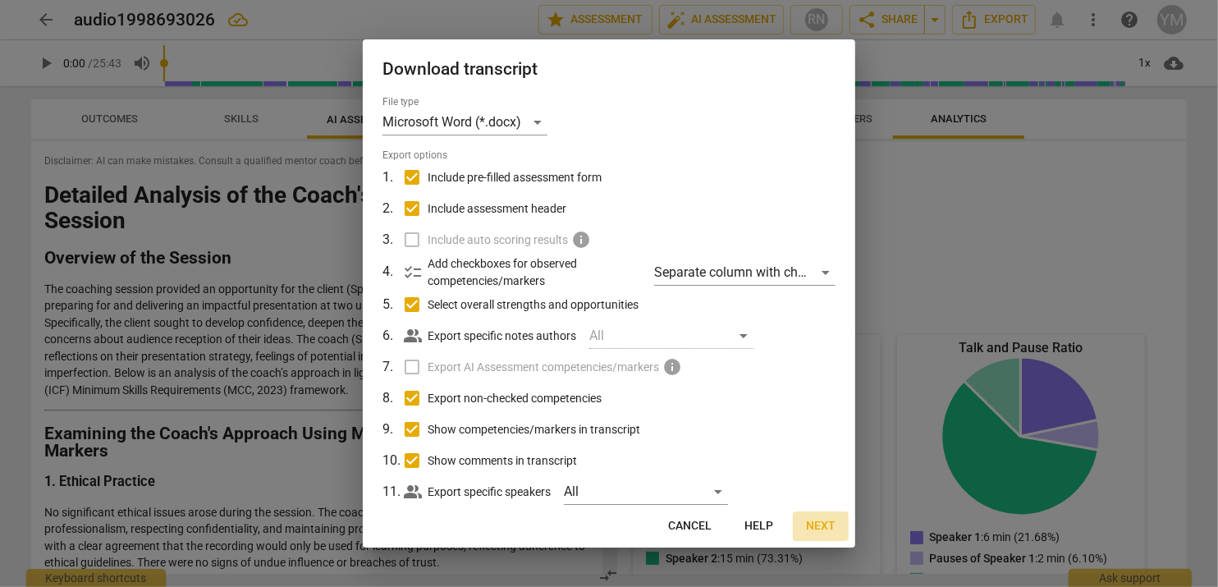
click at [830, 526] on span "Next" at bounding box center [821, 526] width 30 height 16
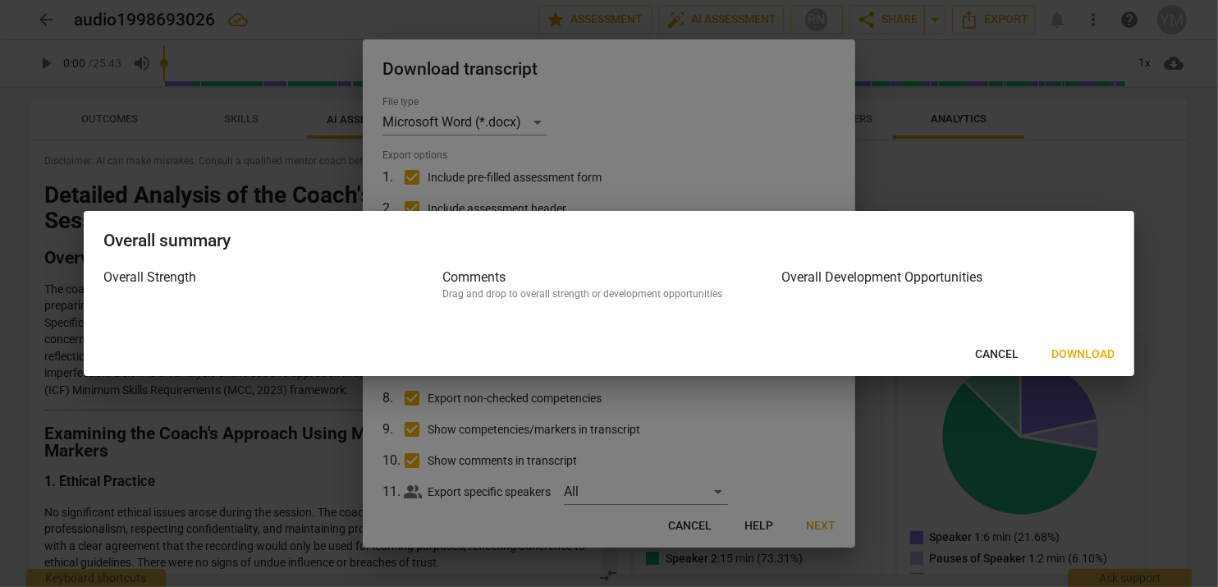
click at [1069, 351] on span "Download" at bounding box center [1083, 354] width 63 height 16
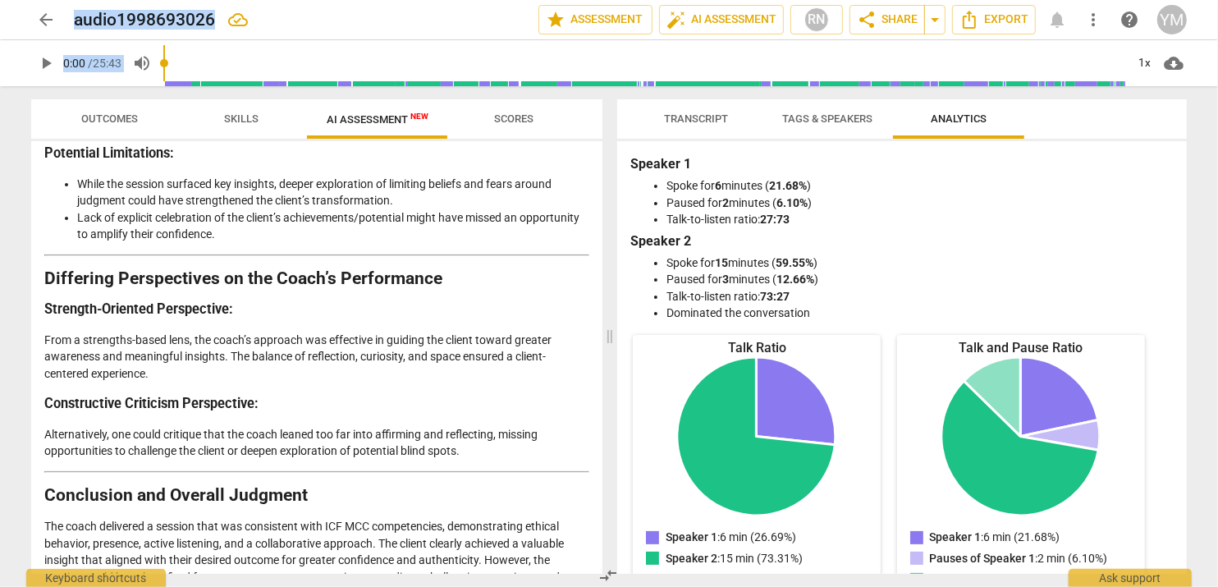
scroll to position [2981, 0]
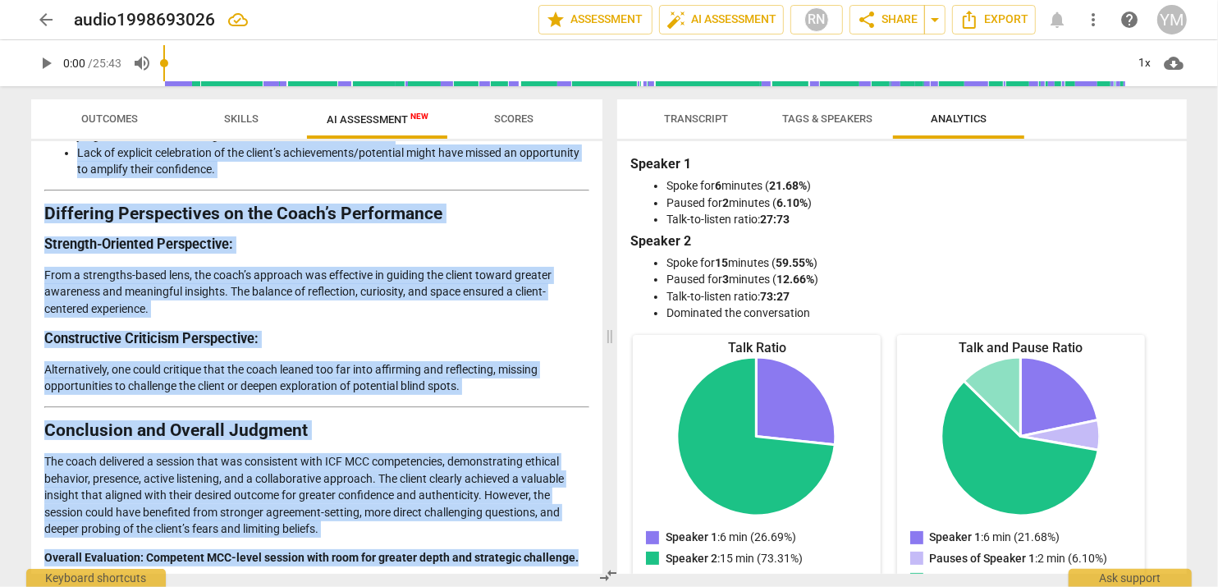
drag, startPoint x: 44, startPoint y: 193, endPoint x: 570, endPoint y: 560, distance: 640.9
copy div "Loremips Dolorsit am con Adipi'e Seddoeiu te inc Utlabor Etdolore ma ali Enimad…"
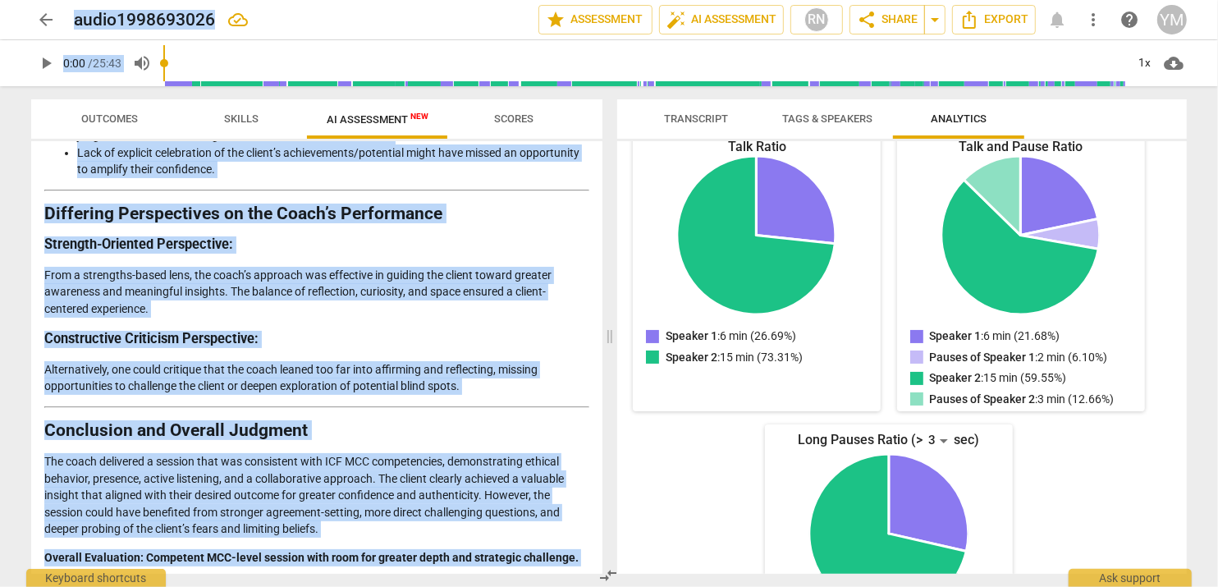
scroll to position [309, 0]
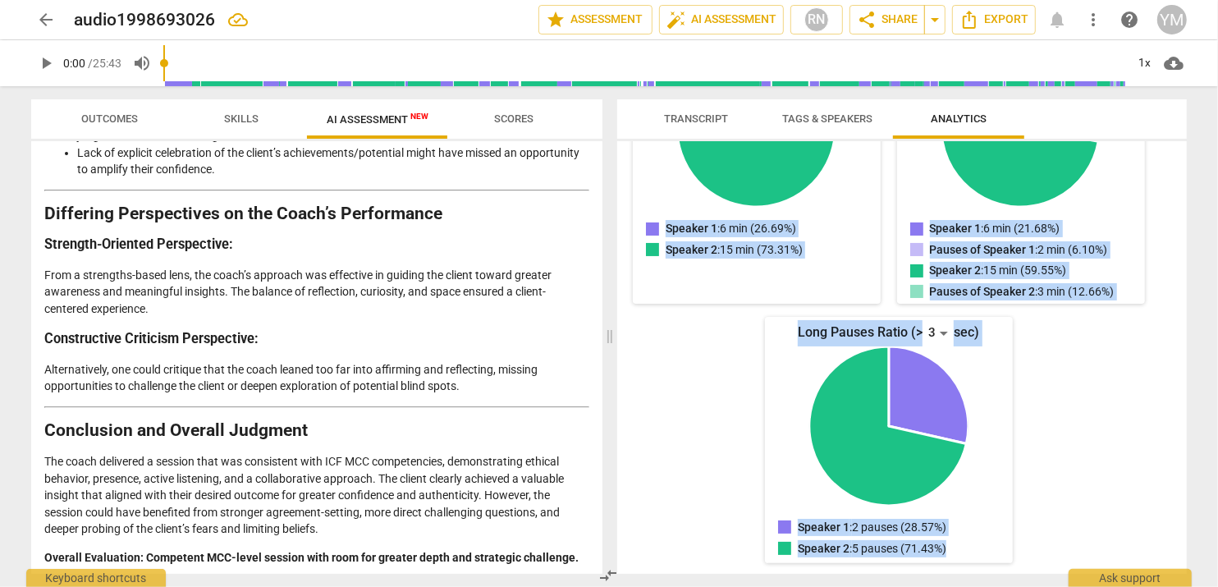
drag, startPoint x: 630, startPoint y: 163, endPoint x: 1084, endPoint y: 548, distance: 595.3
click at [1084, 548] on div "Speaker 1 Spoke for 6 minutes ( 21.68% ) Paused for 2 minutes ( 6.10% ) Talk-to…" at bounding box center [902, 357] width 570 height 433
click at [1027, 538] on div "Talk Ratio Speaker 1: 6 min (26.69%) Speaker 2: 15 min (73.31%) Speaker 1 : 6 m…" at bounding box center [888, 295] width 517 height 538
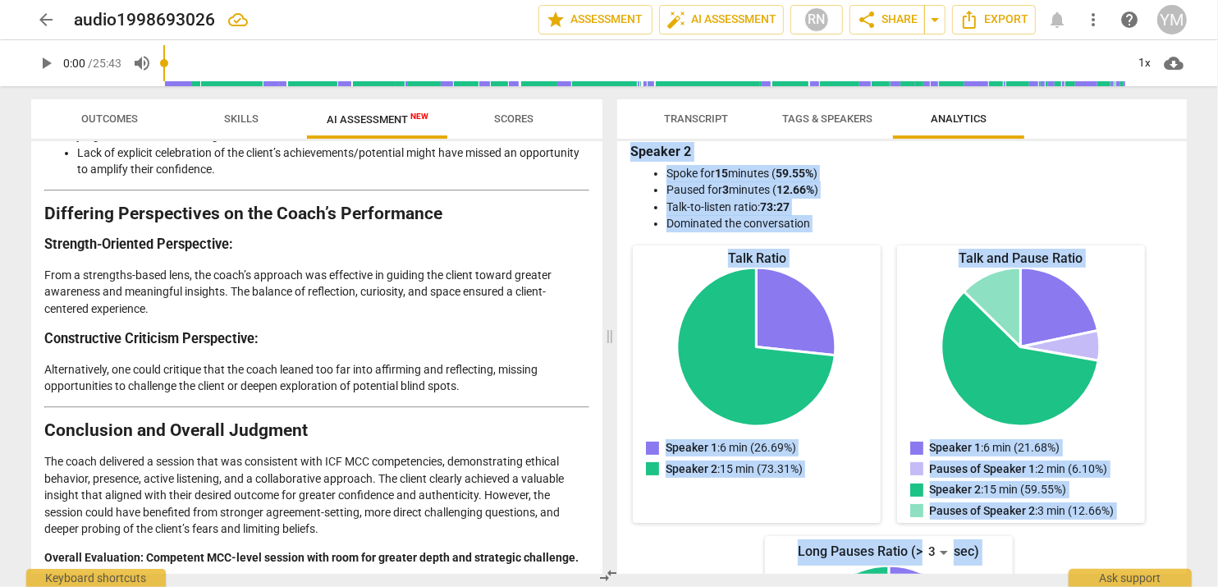
scroll to position [0, 0]
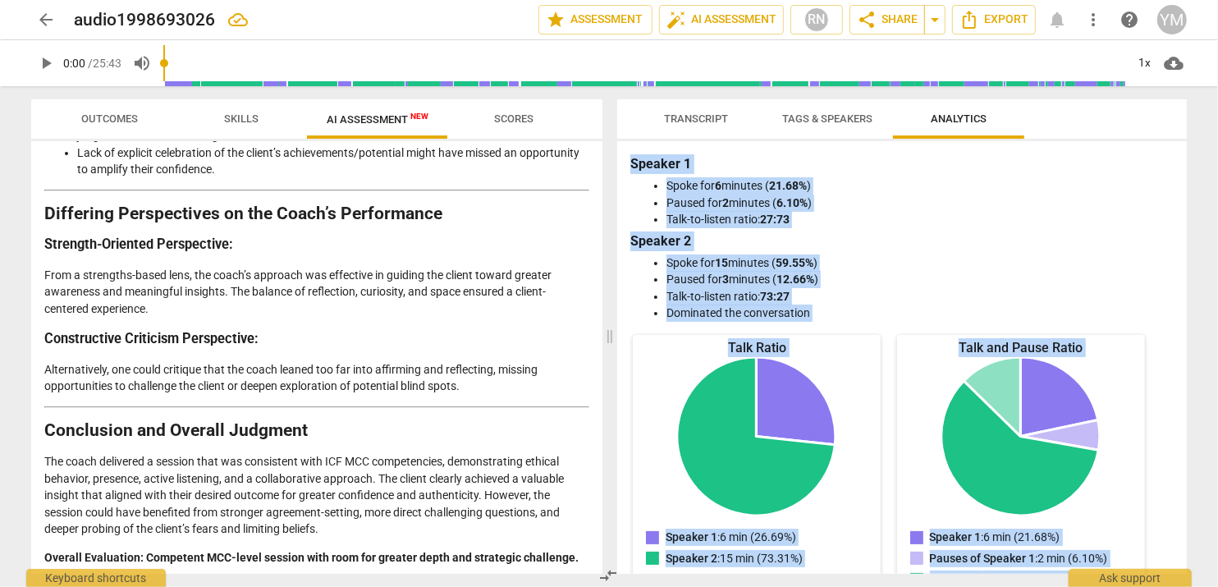
drag, startPoint x: 1024, startPoint y: 547, endPoint x: 708, endPoint y: 112, distance: 537.8
click at [708, 112] on div "Transcript Tags & Speakers Analytics Speaker 1 28% Speaker 2 72% S1 play_arrow …" at bounding box center [902, 336] width 570 height 475
copy div "Speaker 1 28% Speaker 2 72% S1 play_arrow pause 00:02 + Add competency keyboard…"
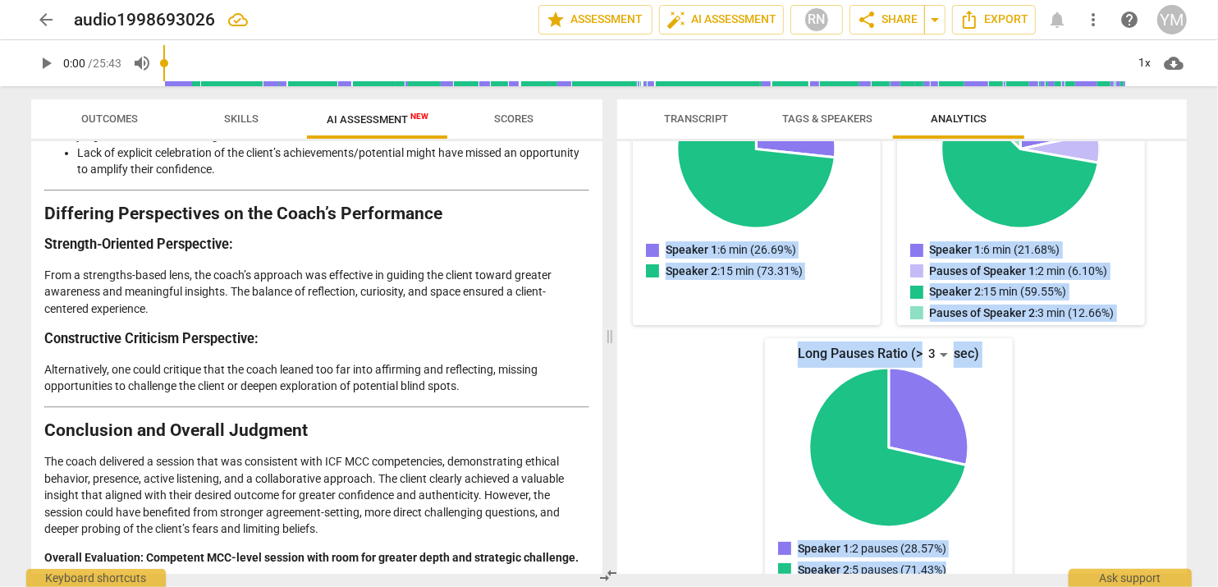
scroll to position [309, 0]
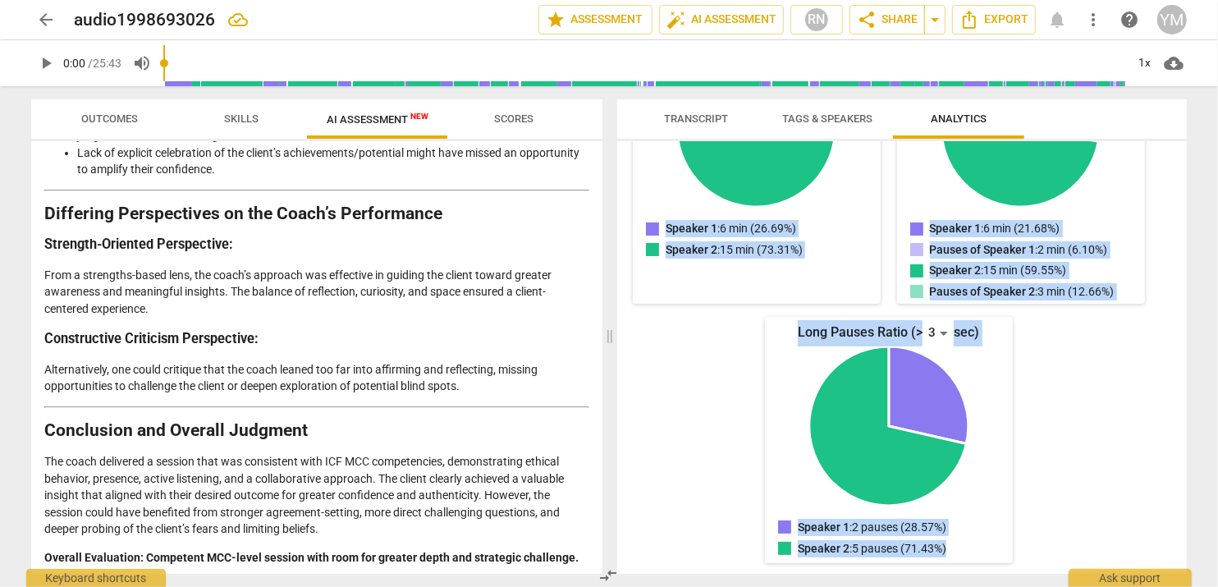
click at [1130, 453] on div "Talk Ratio Speaker 1: 6 min (26.69%) Speaker 2: 15 min (73.31%) Speaker 1 : 6 m…" at bounding box center [888, 295] width 517 height 538
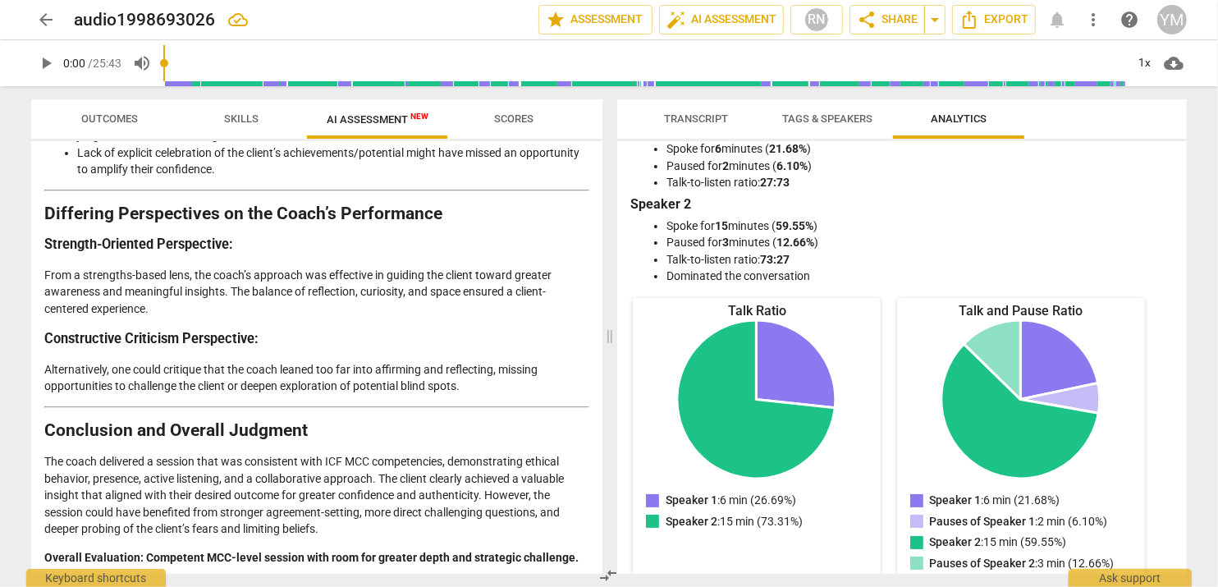
scroll to position [0, 0]
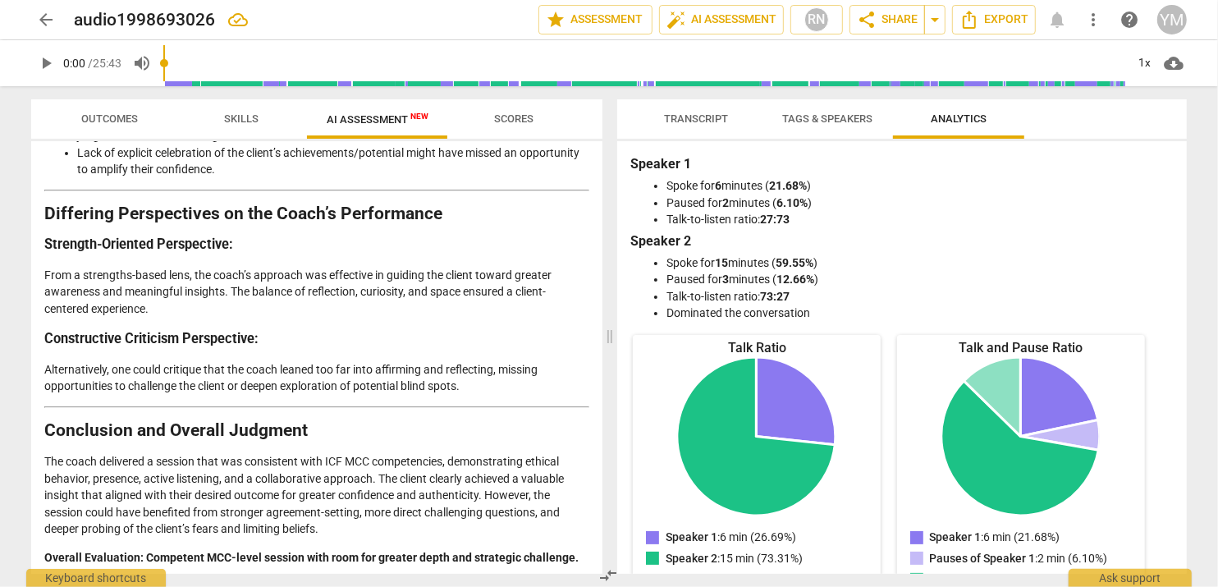
click at [1089, 19] on span "more_vert" at bounding box center [1094, 20] width 20 height 20
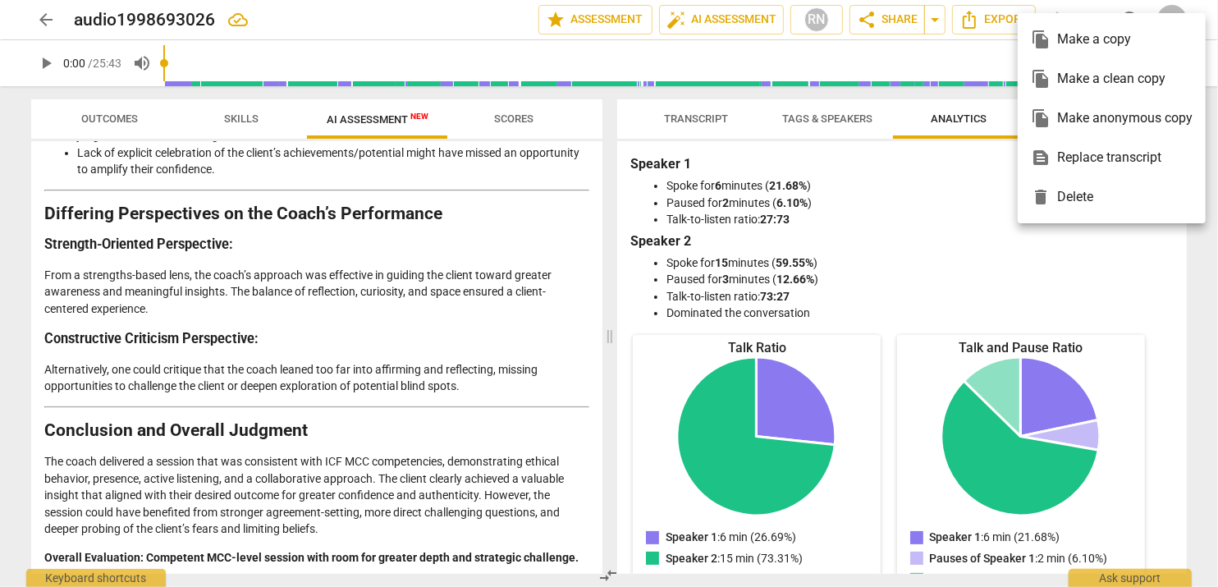
scroll to position [2981, 0]
click at [876, 307] on div at bounding box center [609, 293] width 1218 height 587
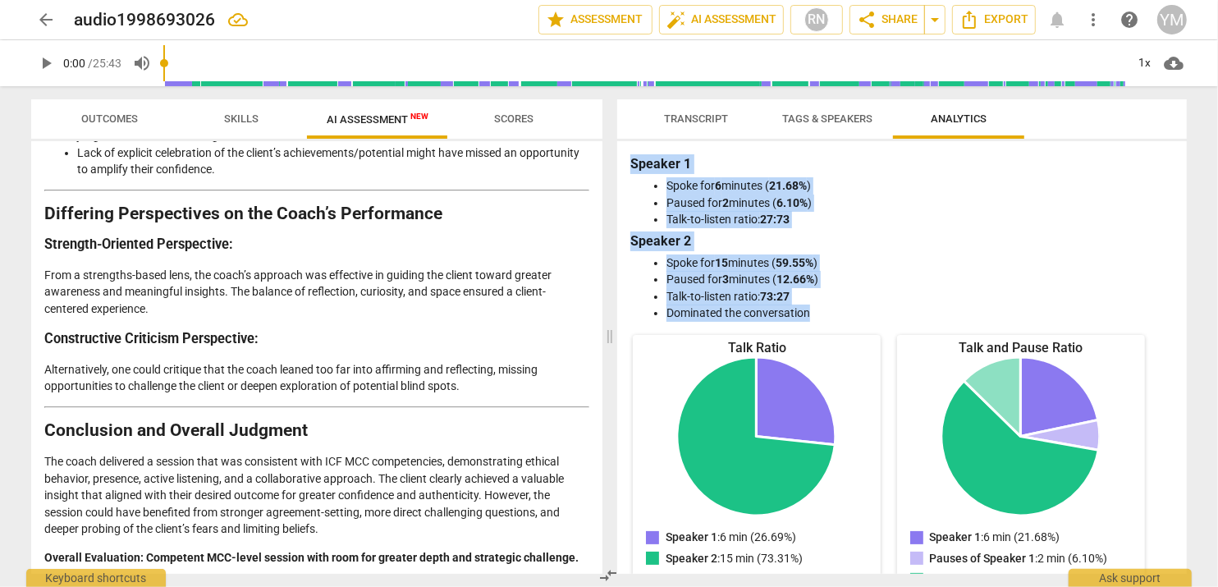
drag, startPoint x: 630, startPoint y: 162, endPoint x: 828, endPoint y: 318, distance: 251.3
click at [828, 318] on div "Speaker 1 Spoke for 6 minutes ( 21.68% ) Paused for 2 minutes ( 6.10% ) Talk-to…" at bounding box center [901, 237] width 543 height 167
drag, startPoint x: 828, startPoint y: 318, endPoint x: 741, endPoint y: 196, distance: 149.0
copy div "Speaker 1 Spoke for 6 minutes ( 21.68% ) Paused for 2 minutes ( 6.10% ) Talk-to…"
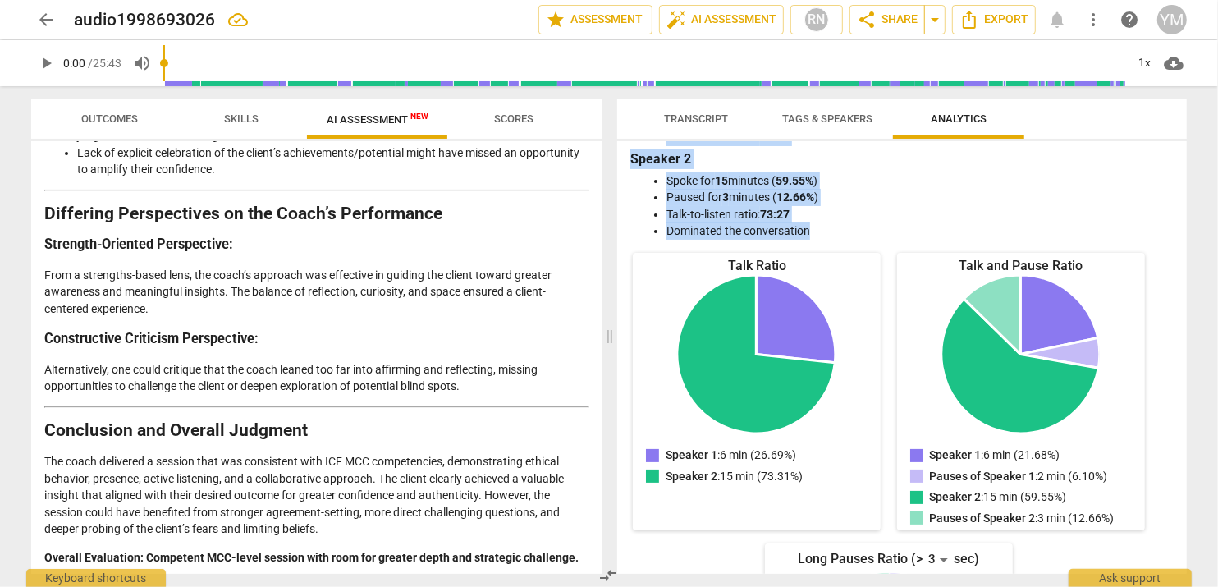
scroll to position [309, 0]
